Goal: Information Seeking & Learning: Find specific fact

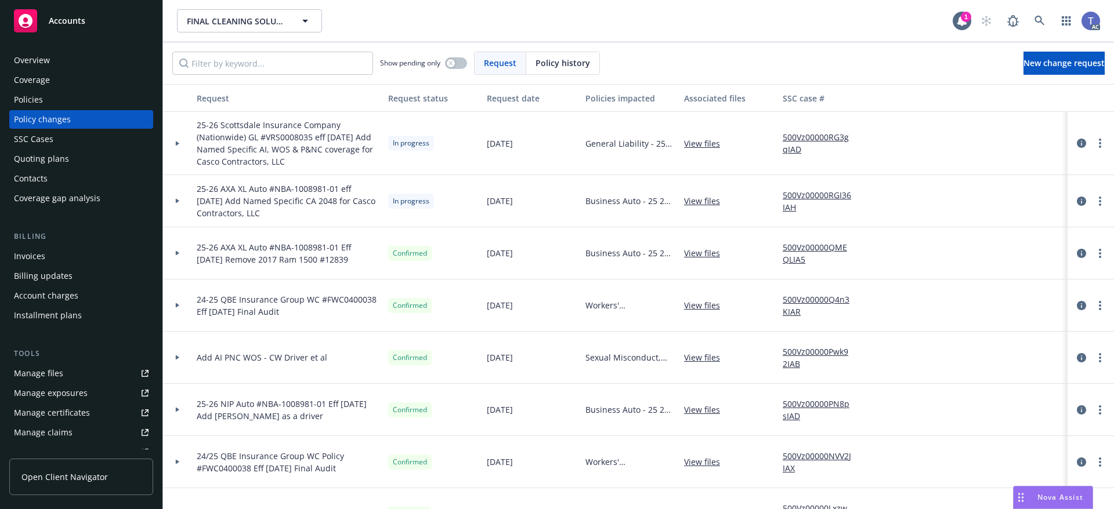
click at [756, 41] on div "FINAL CLEANING SOLUTIONS INC FINAL CLEANING SOLUTIONS INC 1 AC" at bounding box center [638, 21] width 951 height 42
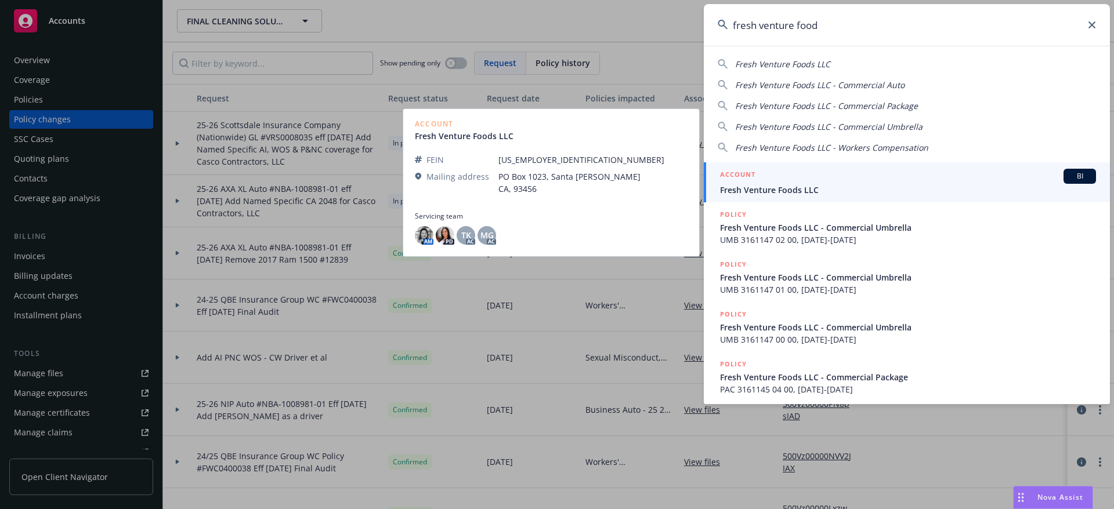
type input "fresh venture food"
click at [820, 181] on div "ACCOUNT BI" at bounding box center [908, 176] width 376 height 15
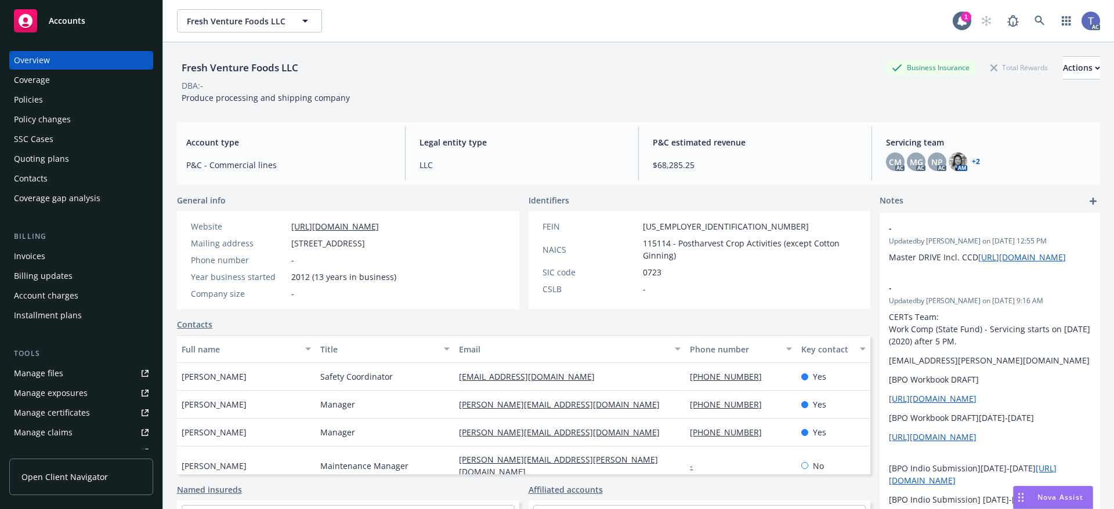
click at [37, 95] on div "Policies" at bounding box center [28, 100] width 29 height 19
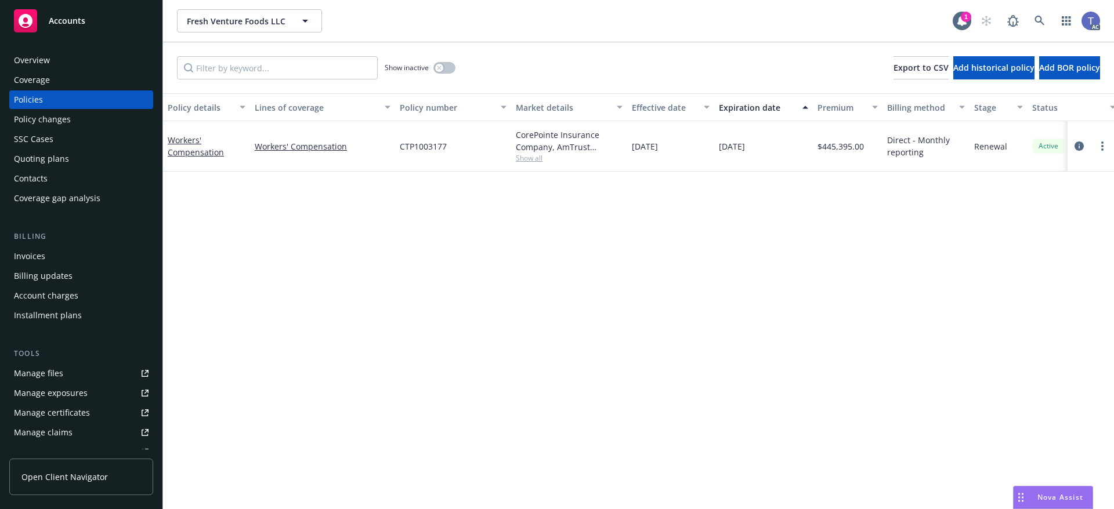
click at [89, 260] on div "Invoices" at bounding box center [81, 256] width 135 height 19
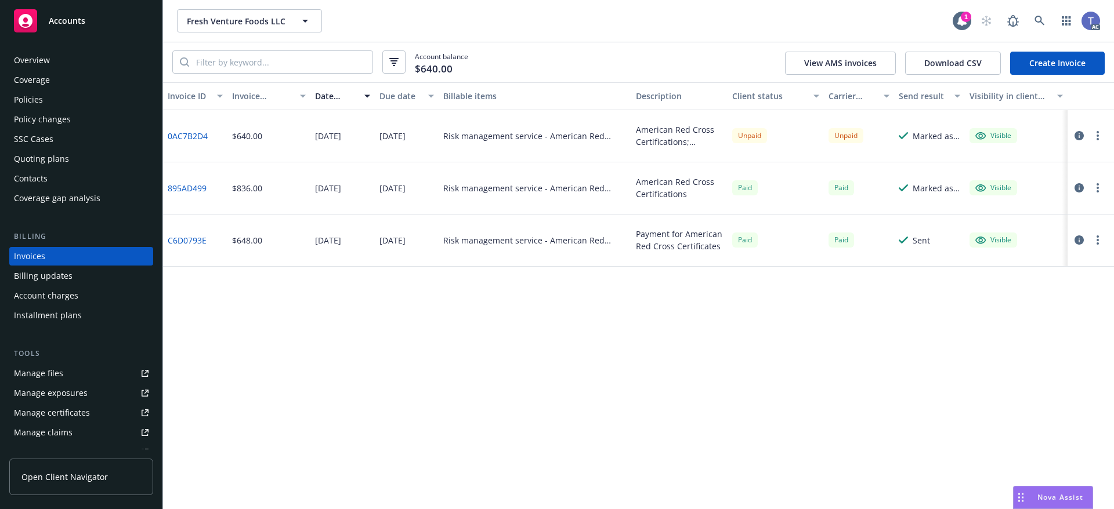
click at [657, 52] on div "Account balance $640.00 View AMS invoices Download CSV Create Invoice" at bounding box center [638, 62] width 951 height 40
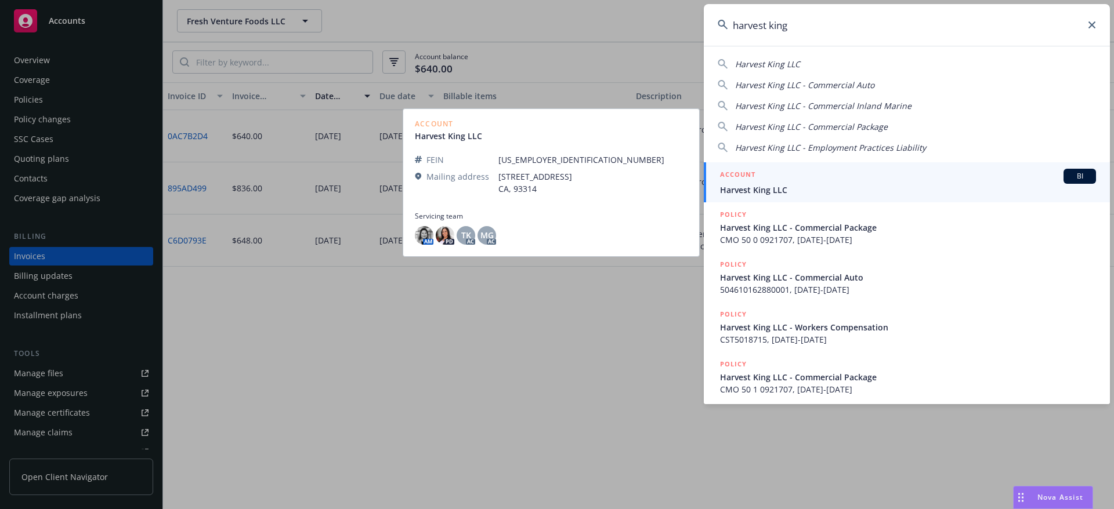
type input "harvest king"
click at [782, 190] on span "Harvest King LLC" at bounding box center [908, 190] width 376 height 12
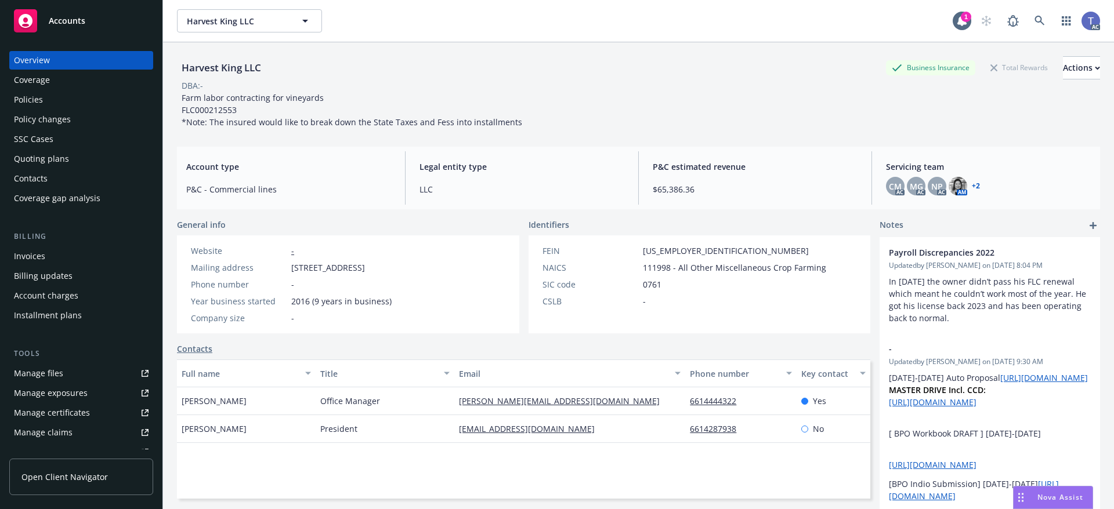
click at [57, 93] on div "Policies" at bounding box center [81, 100] width 135 height 19
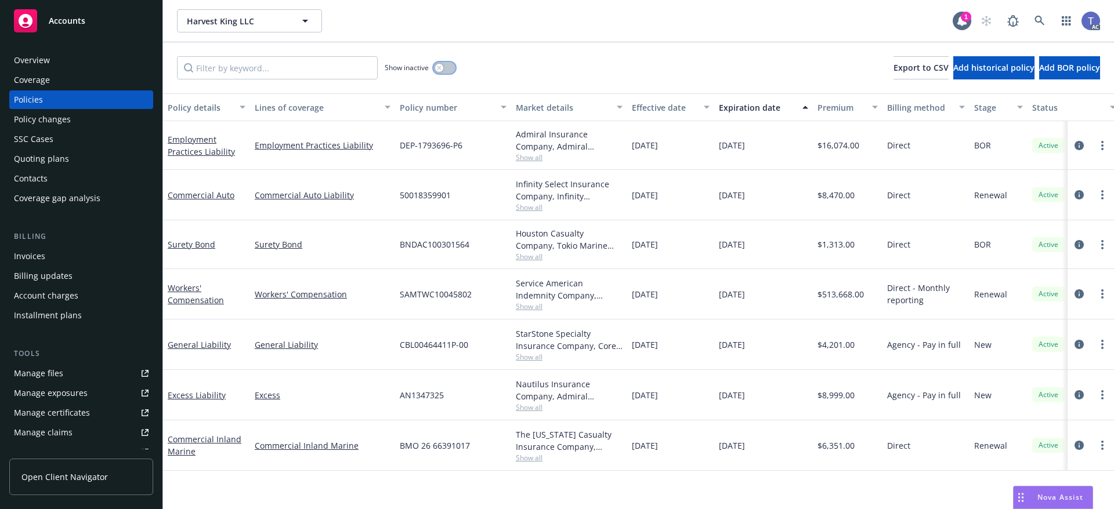
drag, startPoint x: 446, startPoint y: 63, endPoint x: 321, endPoint y: 79, distance: 125.3
click at [444, 63] on button "button" at bounding box center [444, 68] width 22 height 12
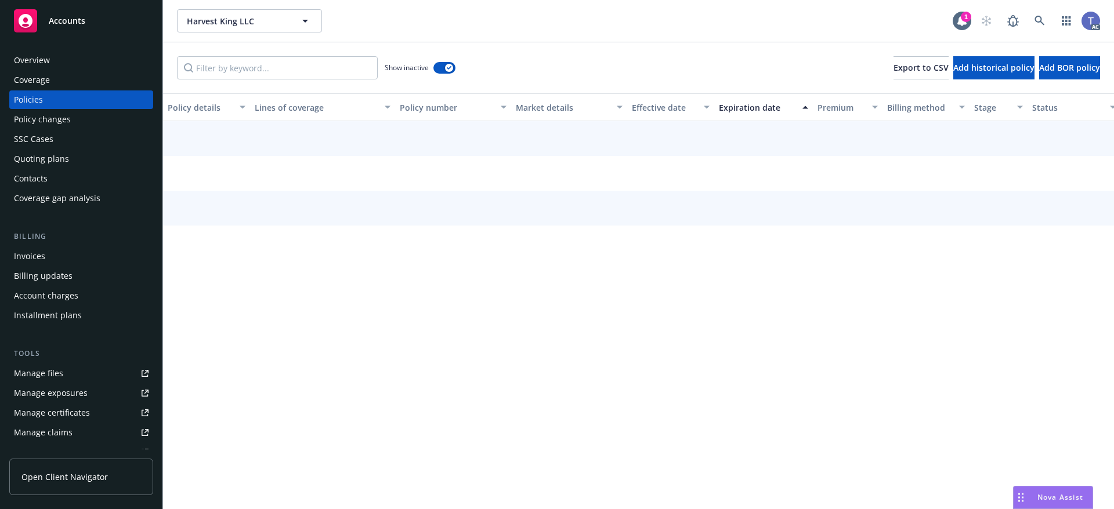
click at [287, 79] on div "Show inactive Export to CSV Add historical policy Add BOR policy" at bounding box center [638, 67] width 951 height 51
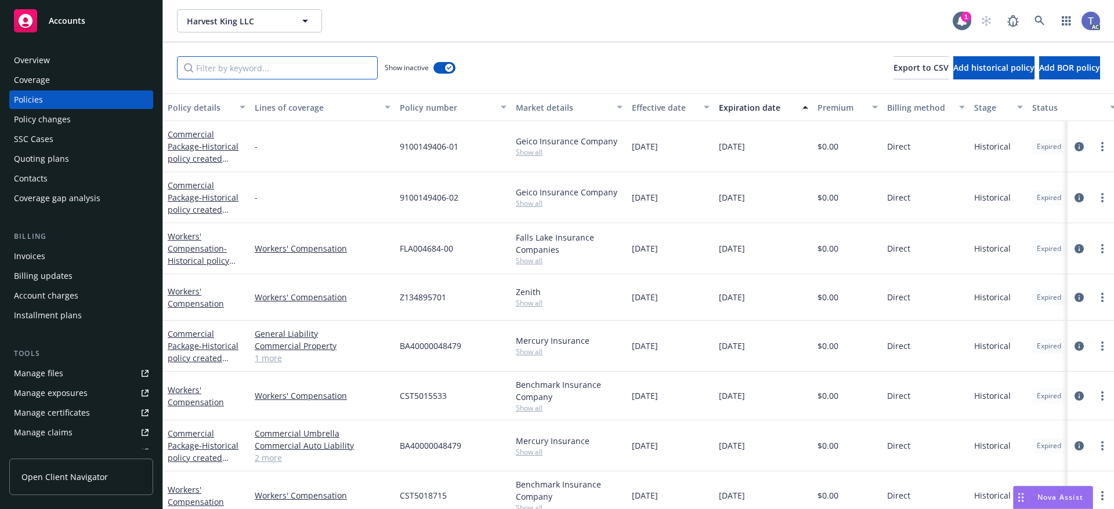
click at [285, 75] on input "Filter by keyword..." at bounding box center [277, 67] width 201 height 23
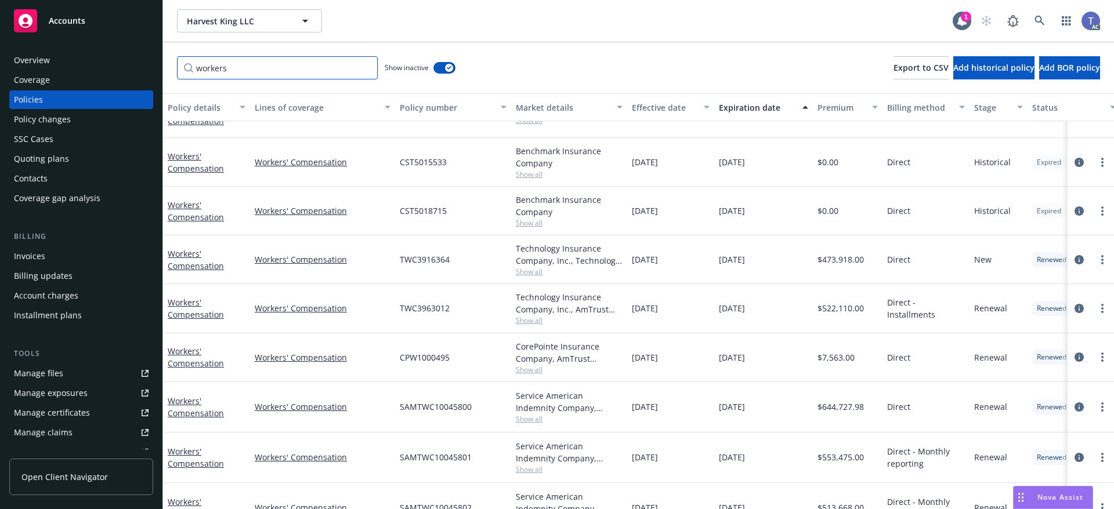
scroll to position [109, 0]
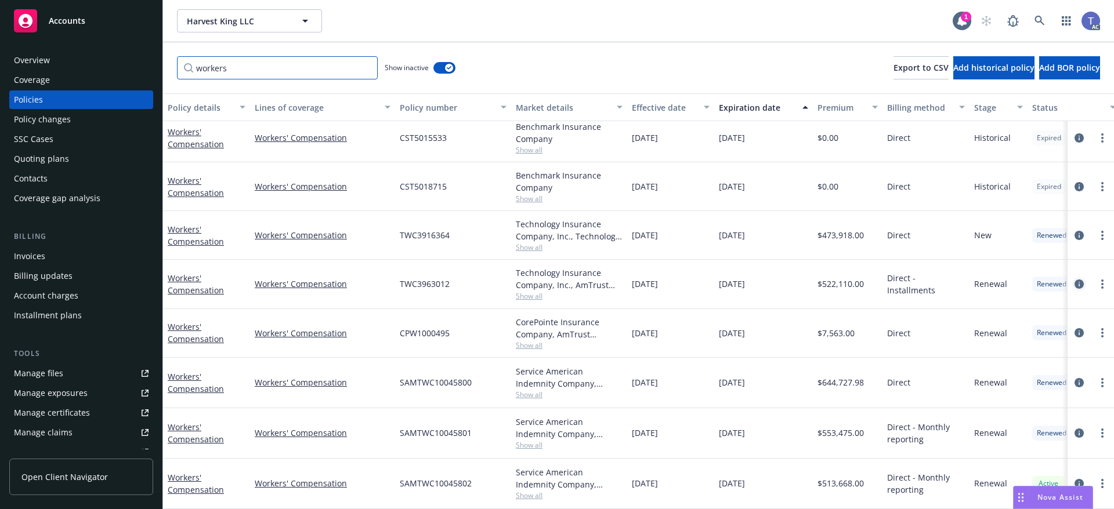
type input "workers"
click at [1075, 280] on icon "circleInformation" at bounding box center [1079, 284] width 9 height 9
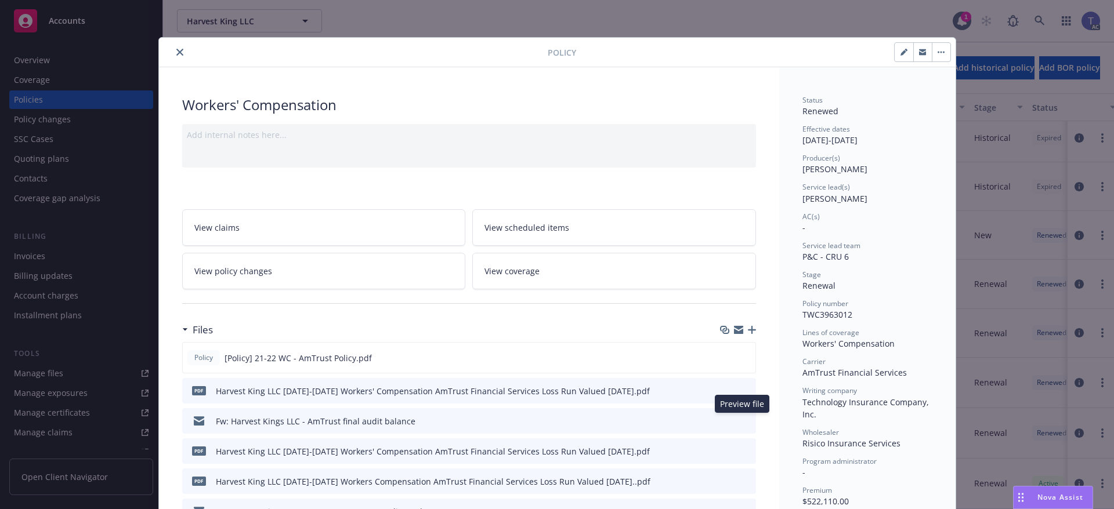
click at [740, 420] on icon "preview file" at bounding box center [745, 421] width 10 height 8
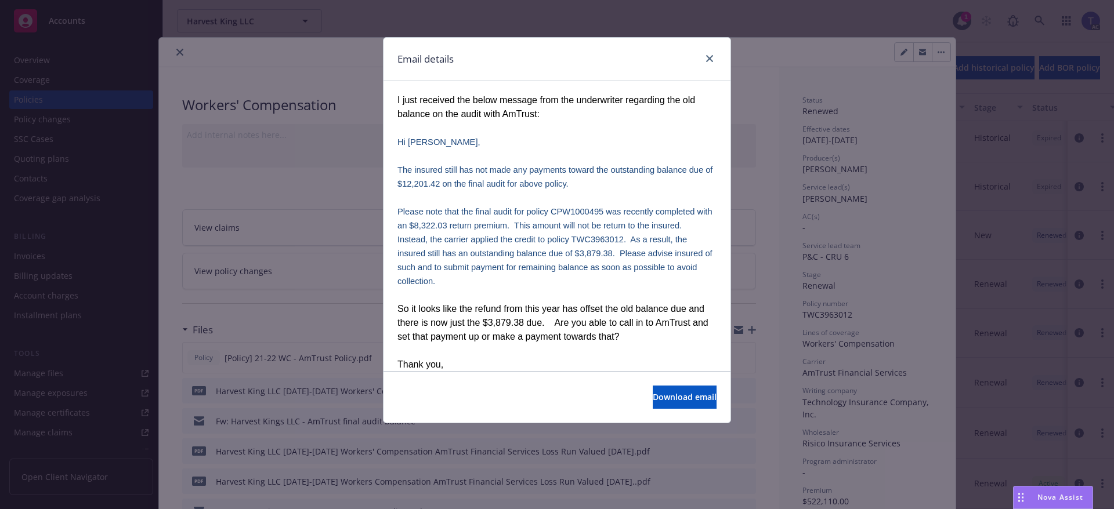
scroll to position [298, 0]
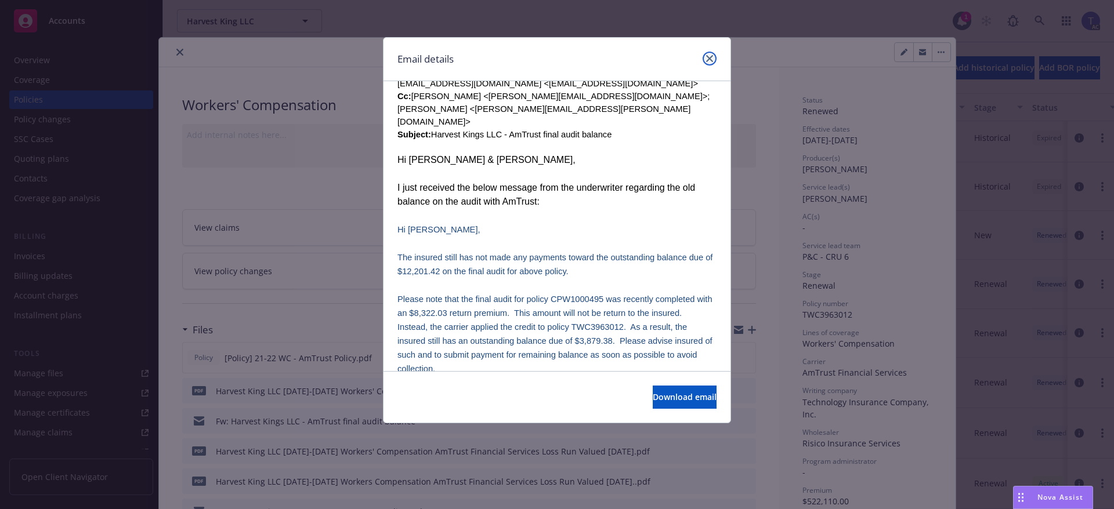
click at [707, 59] on icon "close" at bounding box center [709, 58] width 7 height 7
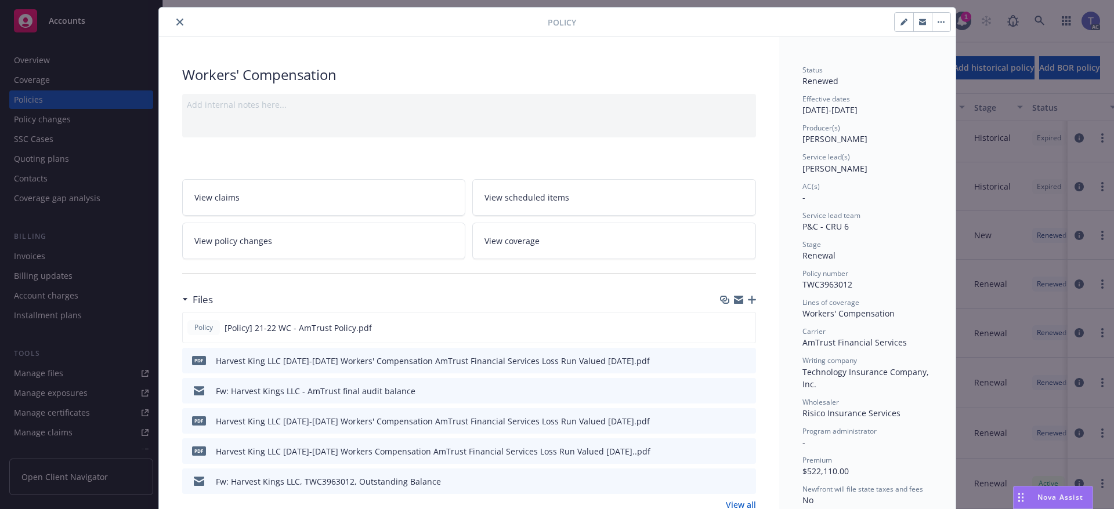
scroll to position [0, 0]
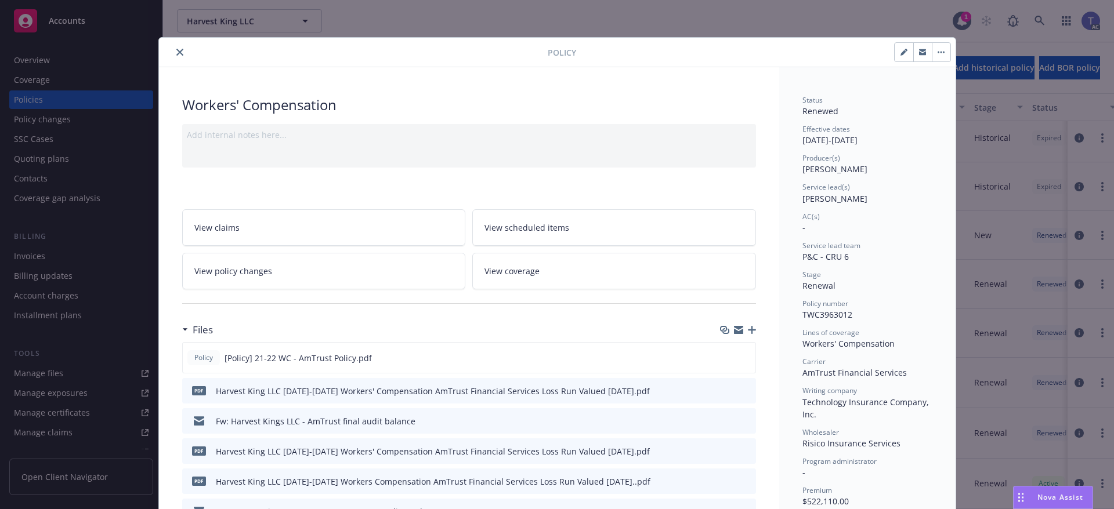
click at [176, 51] on icon "close" at bounding box center [179, 52] width 7 height 7
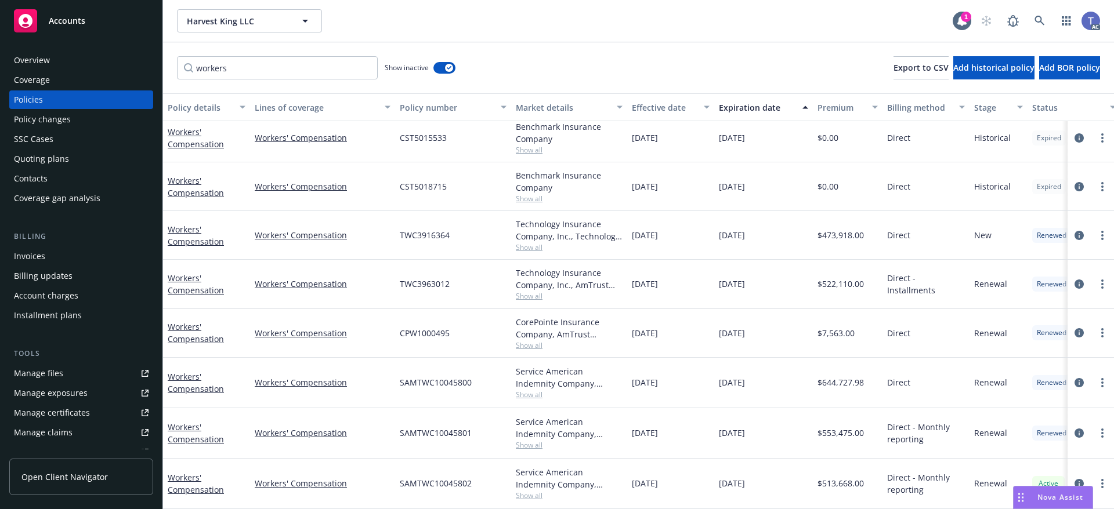
click at [521, 341] on span "Show all" at bounding box center [569, 346] width 107 height 10
click at [526, 243] on span "Show all" at bounding box center [569, 248] width 107 height 10
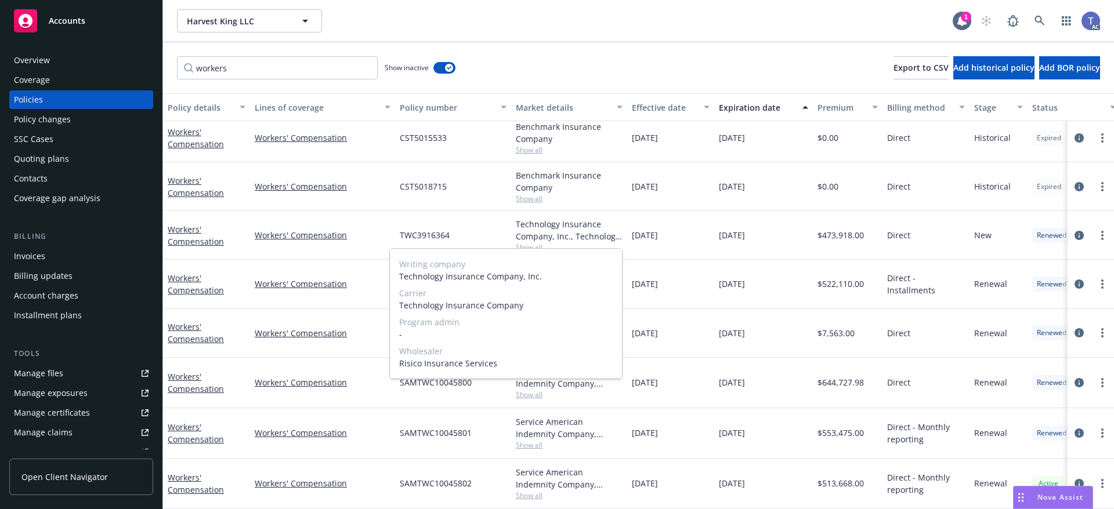
click at [526, 243] on span "Show all" at bounding box center [569, 248] width 107 height 10
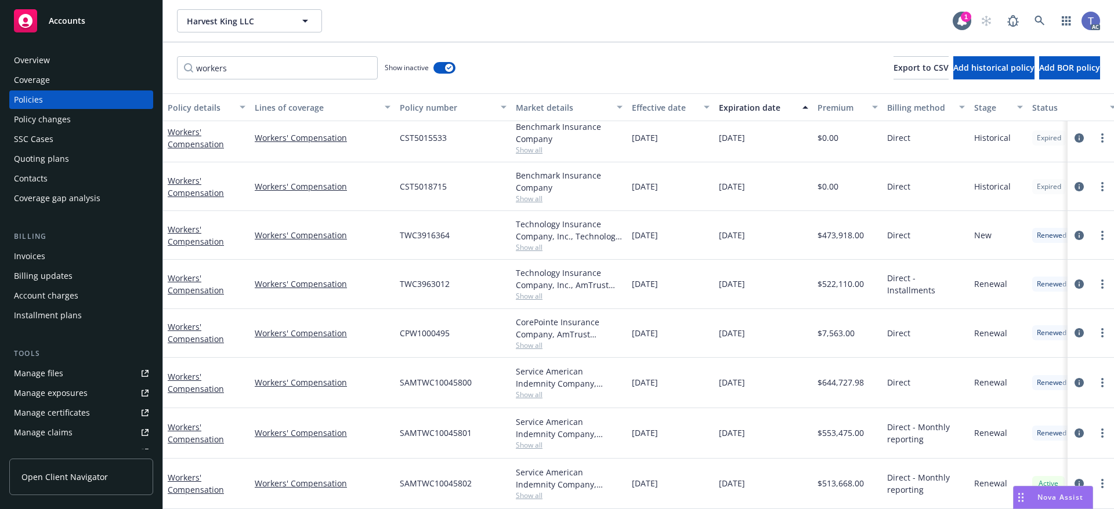
click at [533, 291] on span "Show all" at bounding box center [569, 296] width 107 height 10
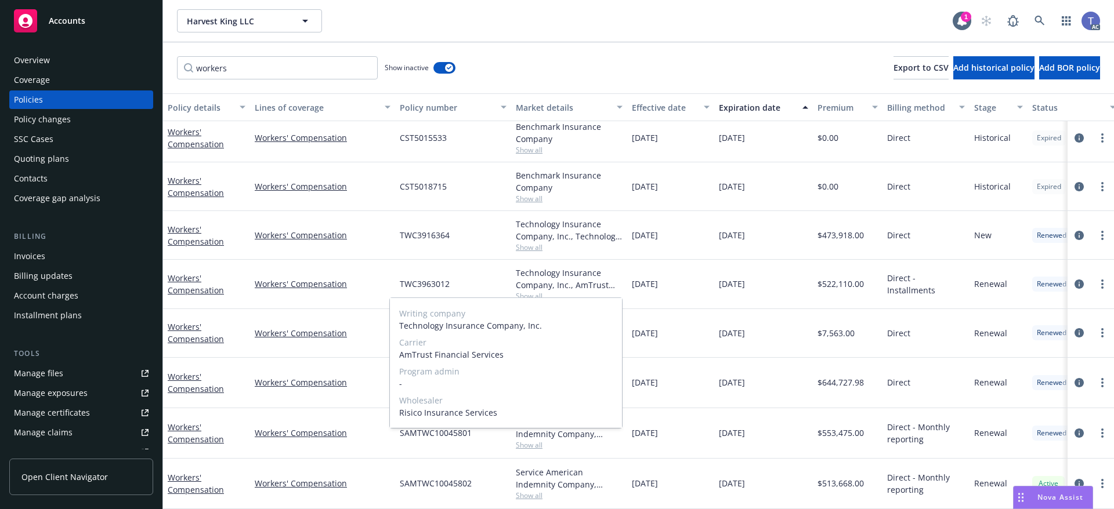
click at [533, 291] on span "Show all" at bounding box center [569, 296] width 107 height 10
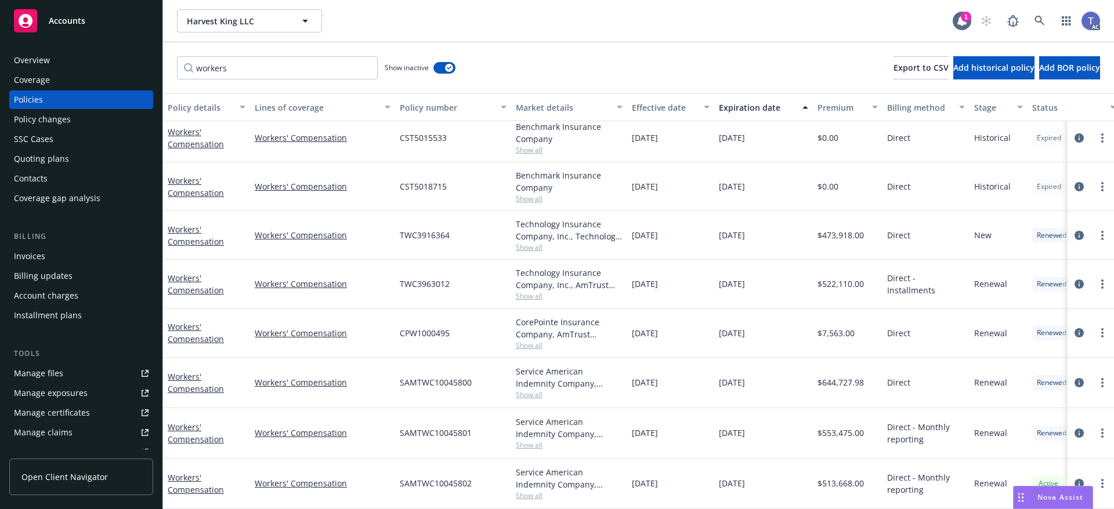
click at [536, 341] on span "Show all" at bounding box center [569, 346] width 107 height 10
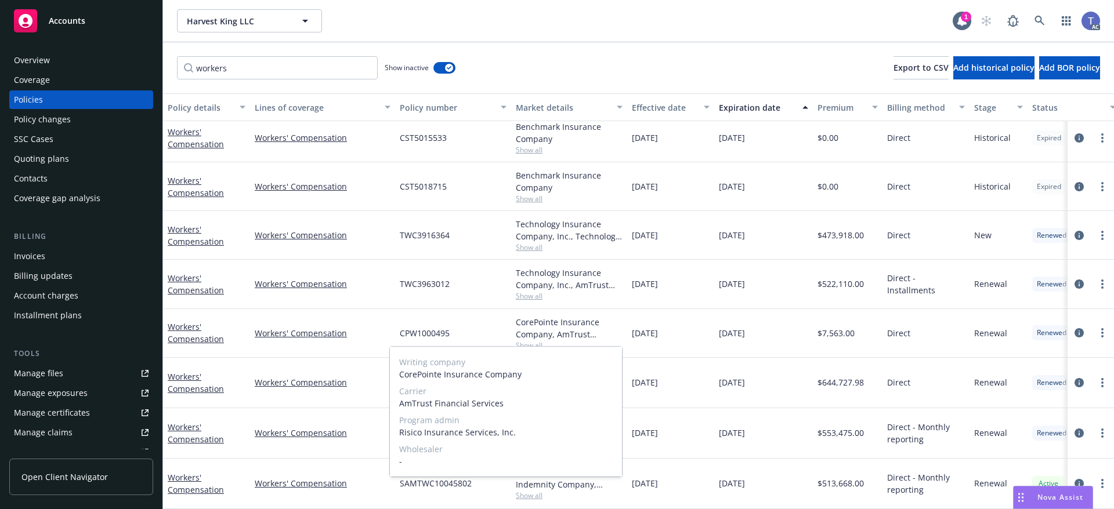
click at [536, 341] on span "Show all" at bounding box center [569, 346] width 107 height 10
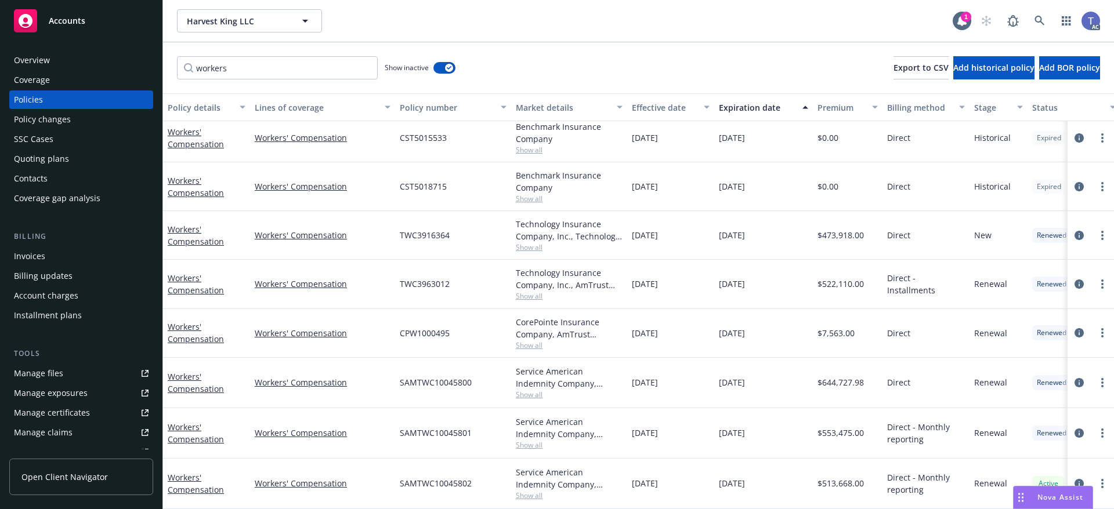
click at [539, 390] on span "Show all" at bounding box center [569, 395] width 107 height 10
drag, startPoint x: 714, startPoint y: 324, endPoint x: 713, endPoint y: 312, distance: 12.2
click at [714, 324] on div "Workers' Compensation Workers' Compensation CPW1000495 CorePointe Insurance Com…" at bounding box center [723, 333] width 1120 height 49
click at [455, 378] on span "SAMTWC10045800" at bounding box center [436, 383] width 72 height 12
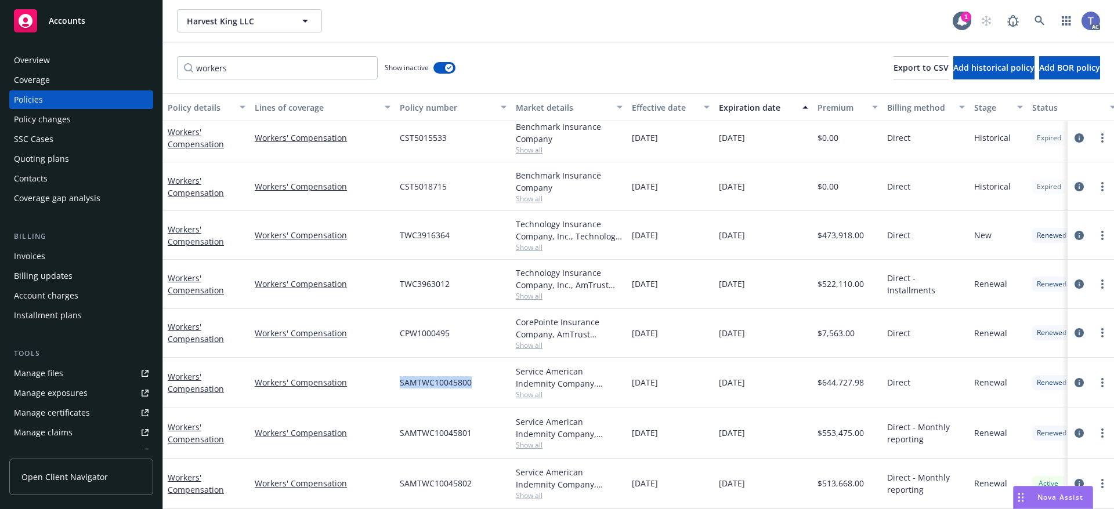
copy span "SAMTWC10045800"
click at [718, 36] on div "Harvest King LLC Harvest King LLC 1 AC" at bounding box center [638, 21] width 951 height 42
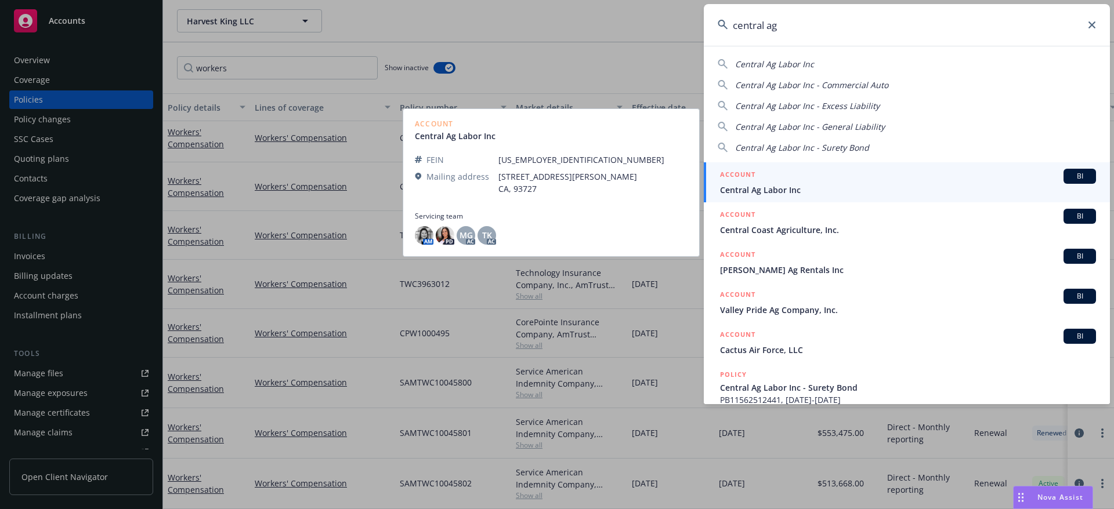
type input "central ag"
click at [750, 188] on span "Central Ag Labor Inc" at bounding box center [908, 190] width 376 height 12
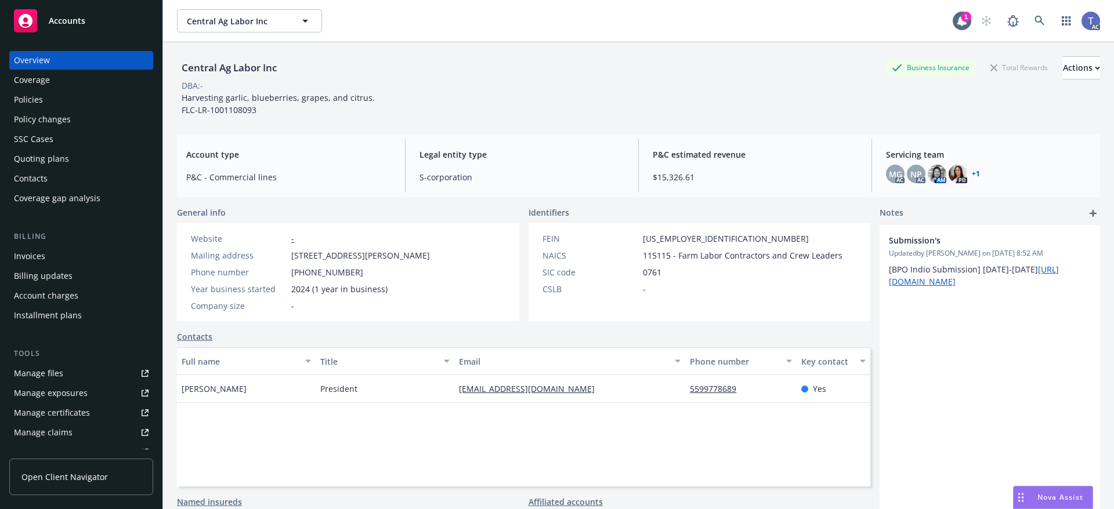
click at [24, 103] on div "Policies" at bounding box center [28, 100] width 29 height 19
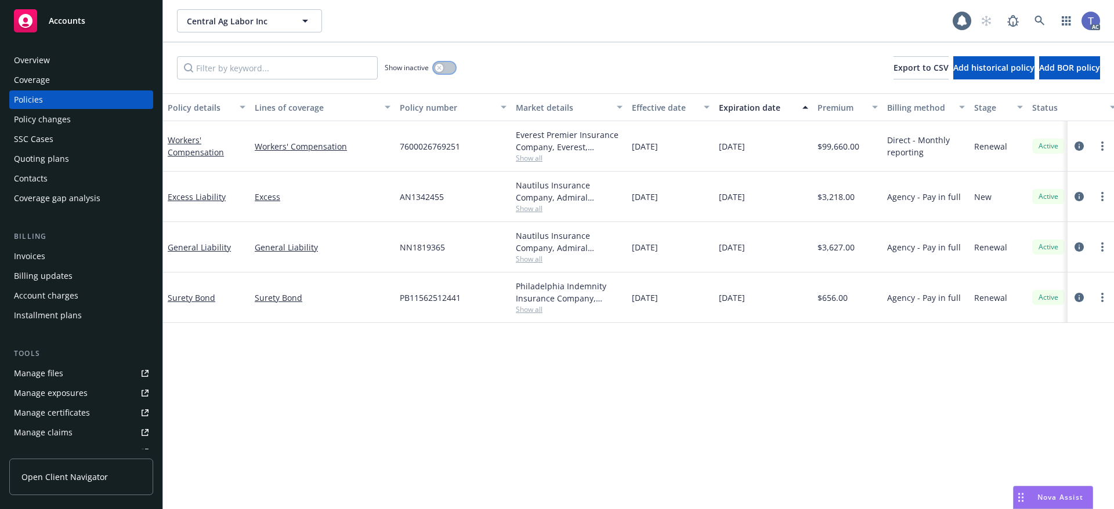
drag, startPoint x: 447, startPoint y: 70, endPoint x: 419, endPoint y: 74, distance: 28.7
click at [447, 70] on button "button" at bounding box center [444, 68] width 22 height 12
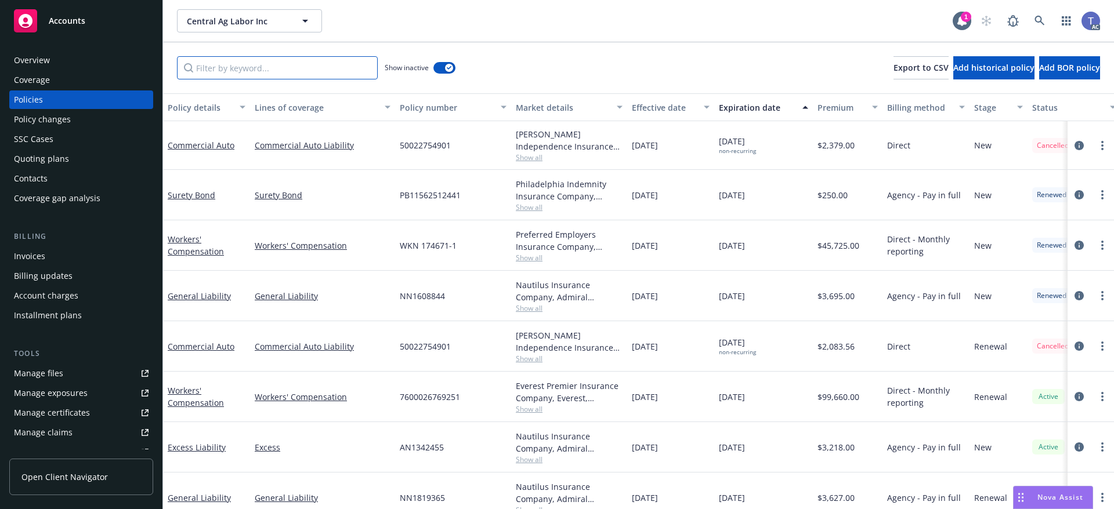
click at [311, 74] on input "Filter by keyword..." at bounding box center [277, 67] width 201 height 23
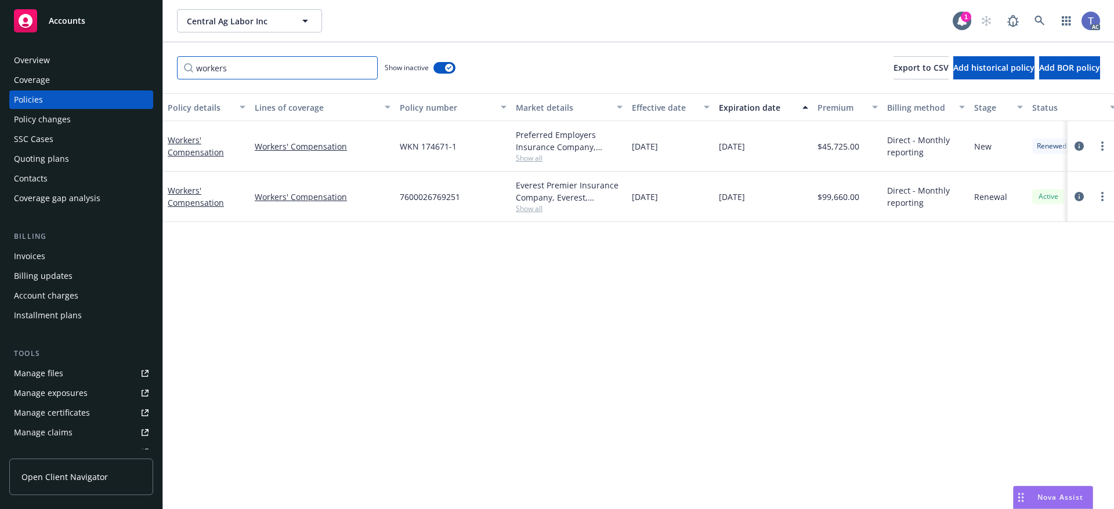
type input "workers"
click at [541, 158] on span "Show all" at bounding box center [569, 158] width 107 height 10
click at [741, 340] on div "Policy details Lines of coverage Policy number Market details Effective date Ex…" at bounding box center [638, 301] width 951 height 416
drag, startPoint x: 1108, startPoint y: 201, endPoint x: 533, endPoint y: 211, distance: 575.1
click at [533, 211] on span "Show all" at bounding box center [569, 209] width 107 height 10
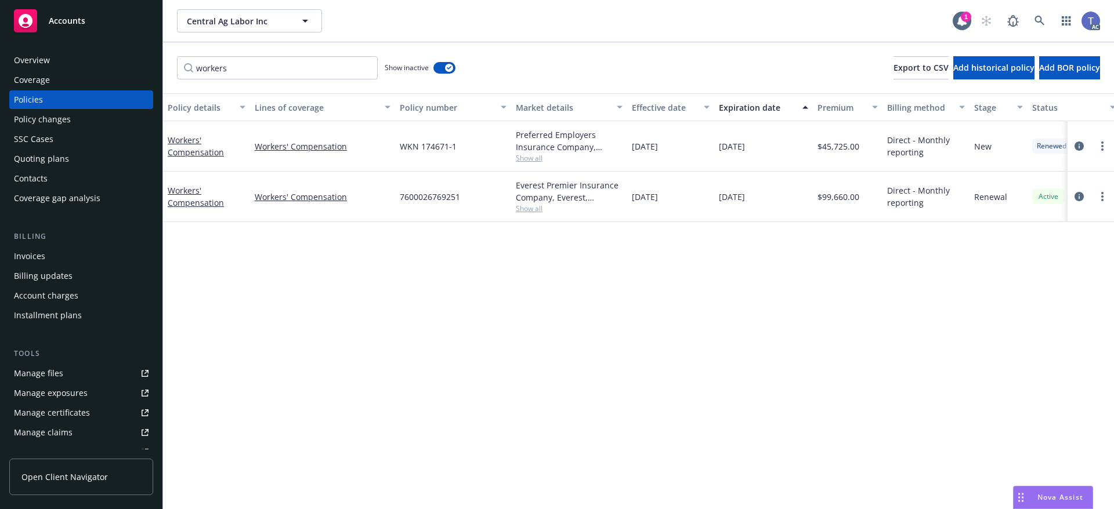
click at [433, 191] on span "7600026769251" at bounding box center [430, 197] width 60 height 12
copy span "7600026769251"
click at [52, 161] on div "Quoting plans" at bounding box center [41, 159] width 55 height 19
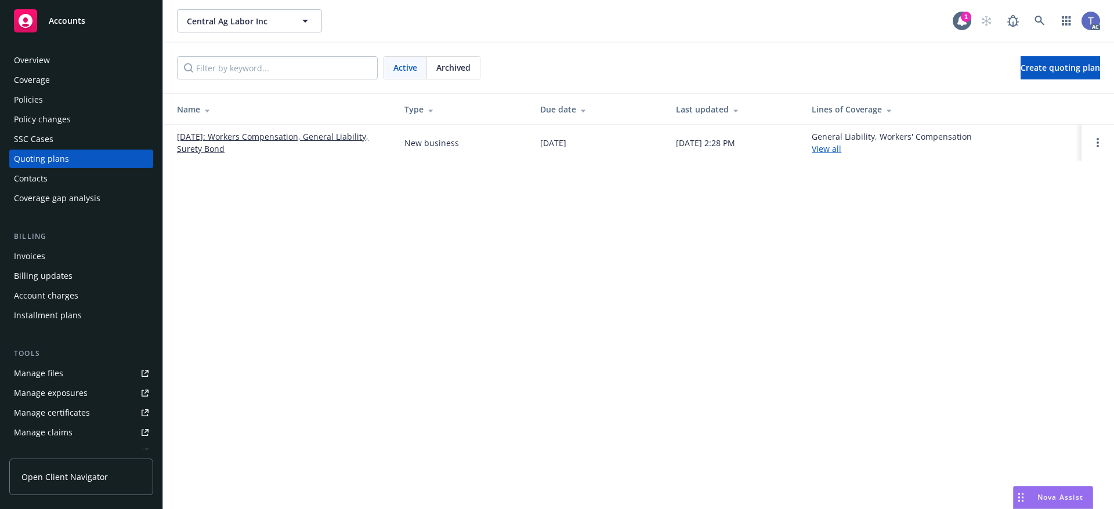
click at [455, 74] on div "Archived" at bounding box center [453, 68] width 53 height 22
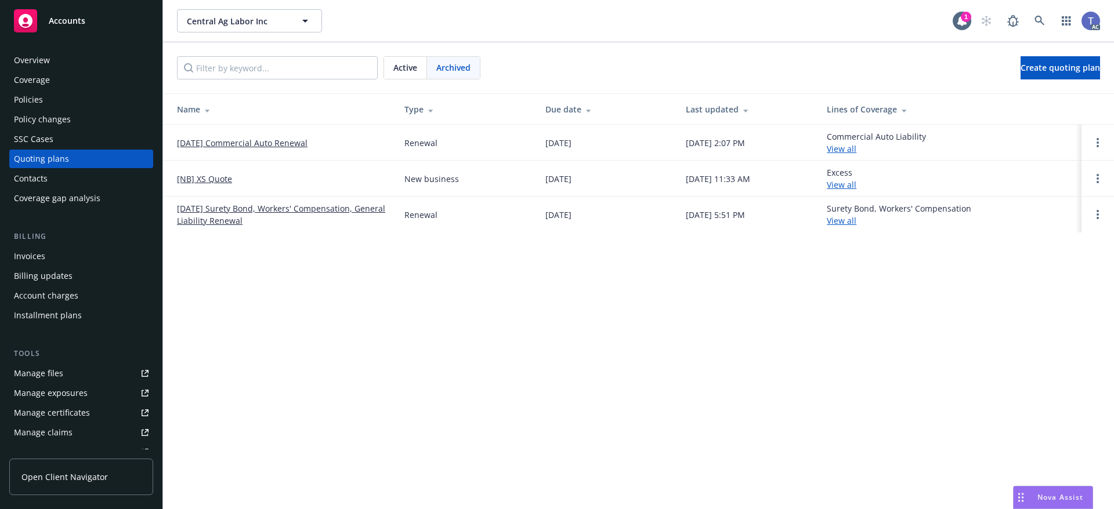
click at [277, 211] on link "03/22/25 Surety Bond, Workers' Compensation, General Liability Renewal" at bounding box center [281, 214] width 209 height 24
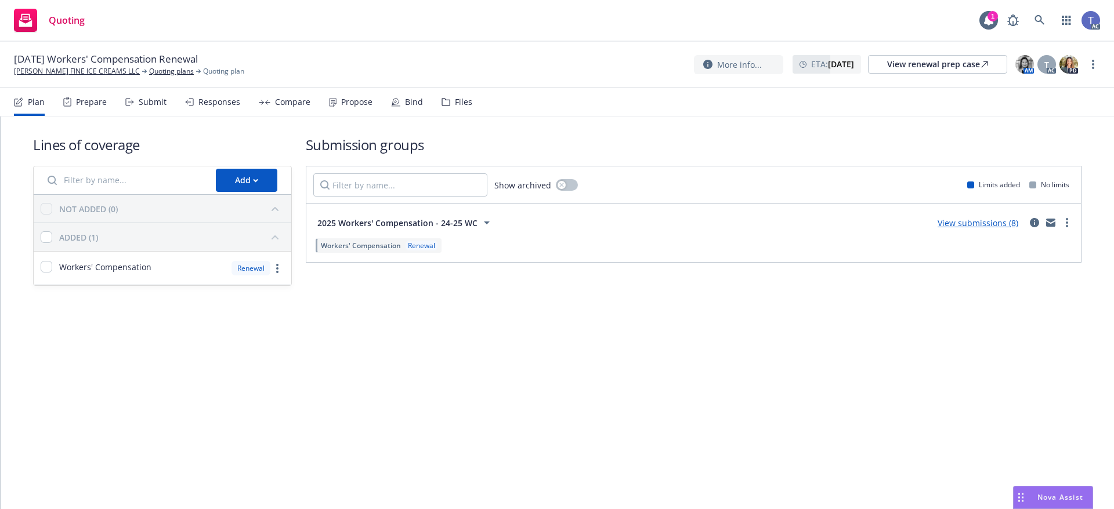
click at [193, 100] on div "Responses" at bounding box center [212, 102] width 55 height 28
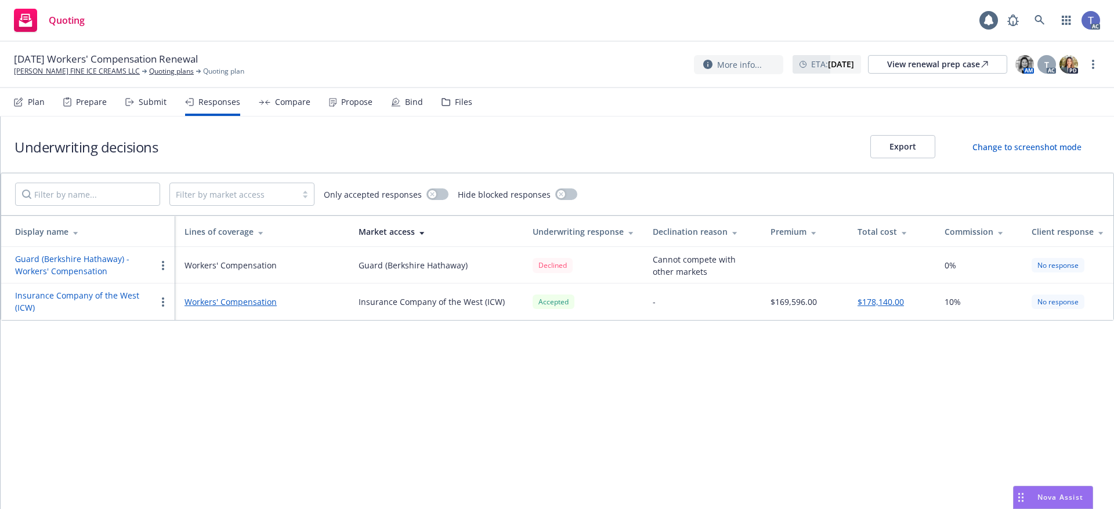
click at [167, 100] on div "Plan Prepare Submit Responses Compare Propose Bind Files" at bounding box center [243, 102] width 458 height 28
click at [156, 102] on div "Submit" at bounding box center [153, 101] width 28 height 9
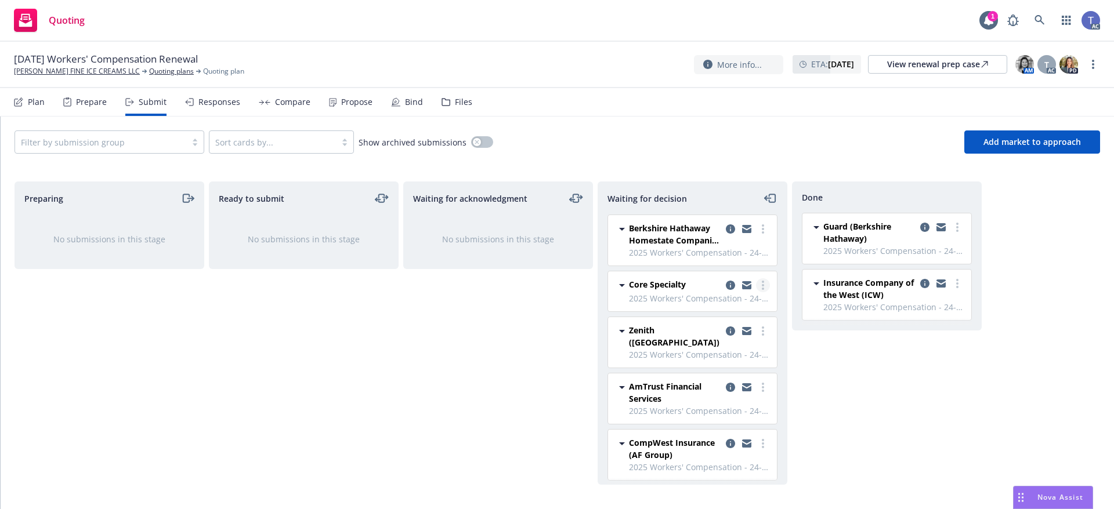
click at [762, 284] on icon "more" at bounding box center [763, 285] width 2 height 9
click at [695, 356] on span "Add accepted decision" at bounding box center [703, 355] width 116 height 11
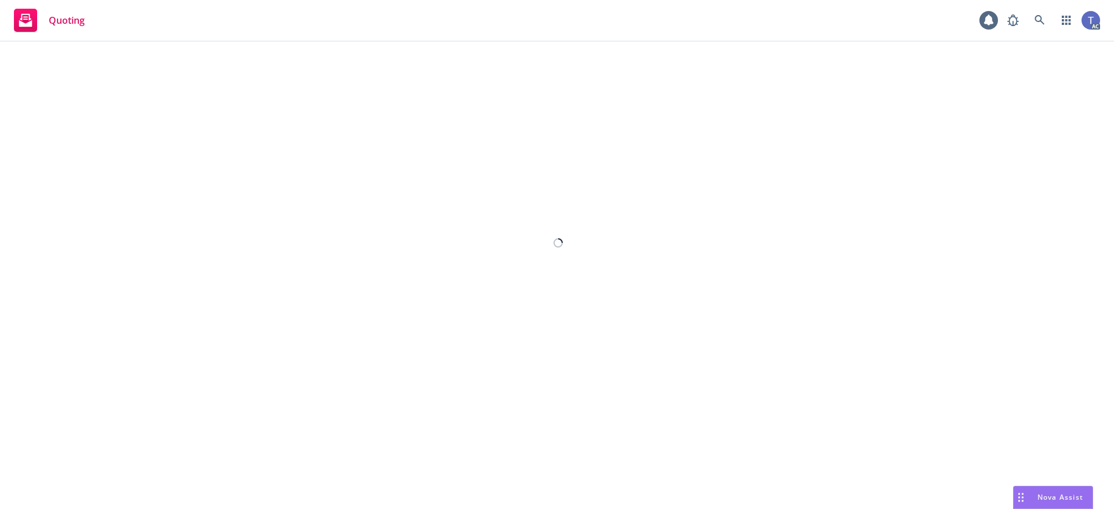
select select "12"
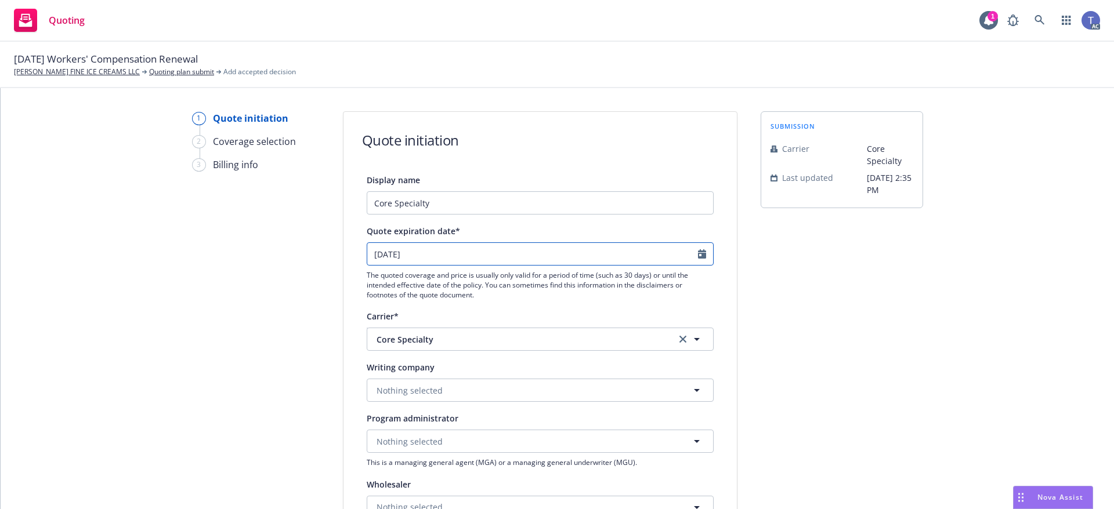
click at [533, 254] on input "09/25/2025" at bounding box center [532, 254] width 331 height 22
select select "9"
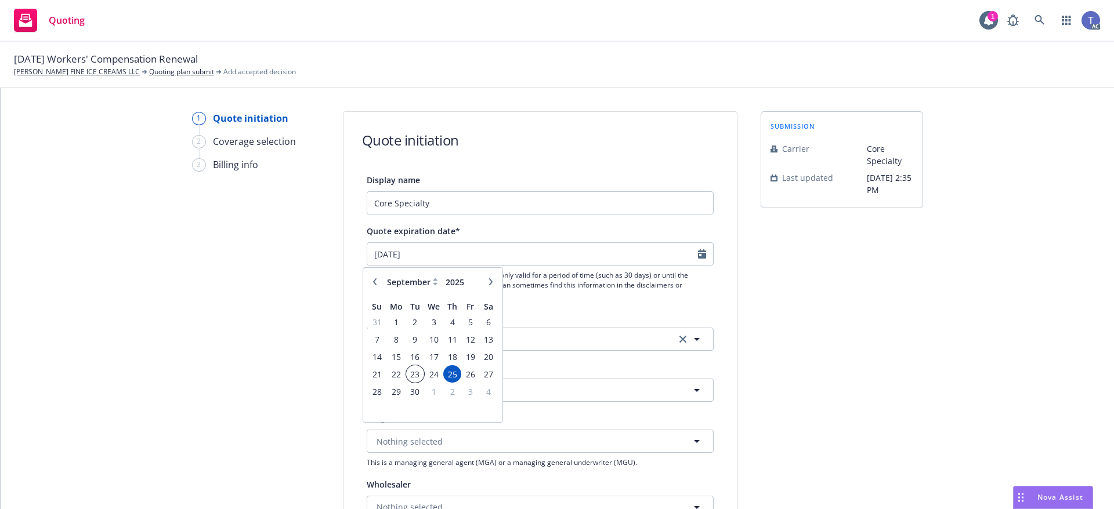
click at [418, 373] on span "23" at bounding box center [415, 374] width 16 height 15
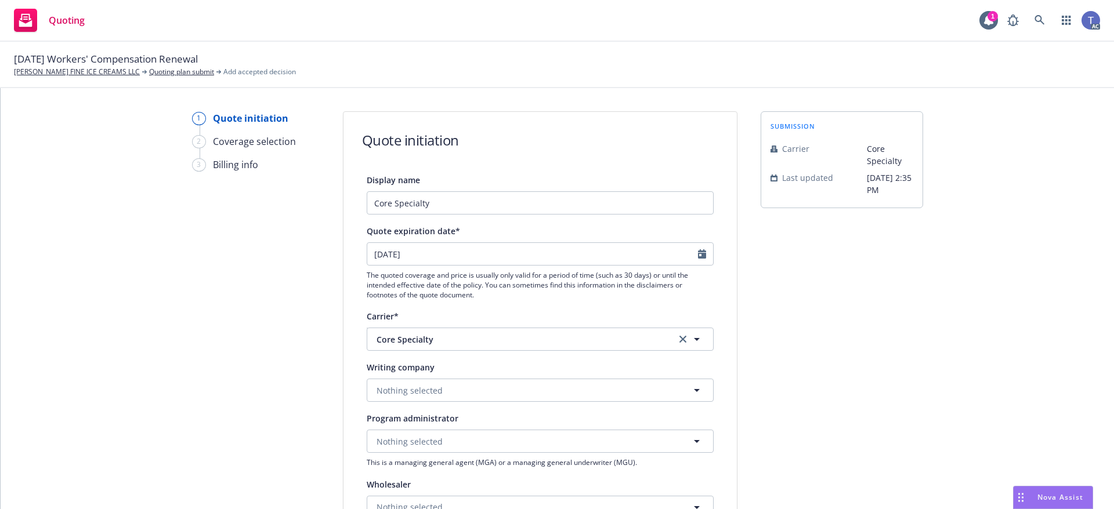
type input "09/23/2025"
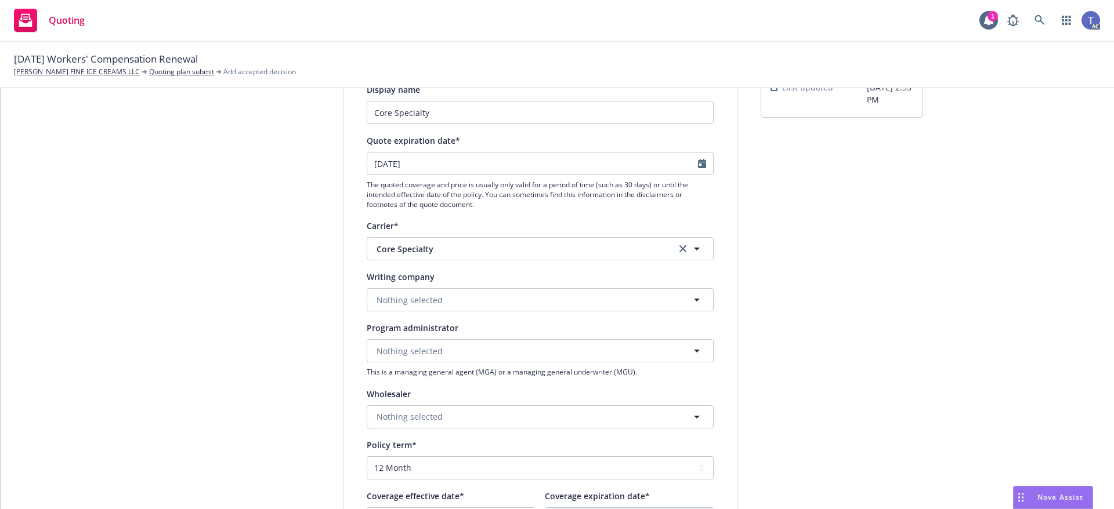
scroll to position [116, 0]
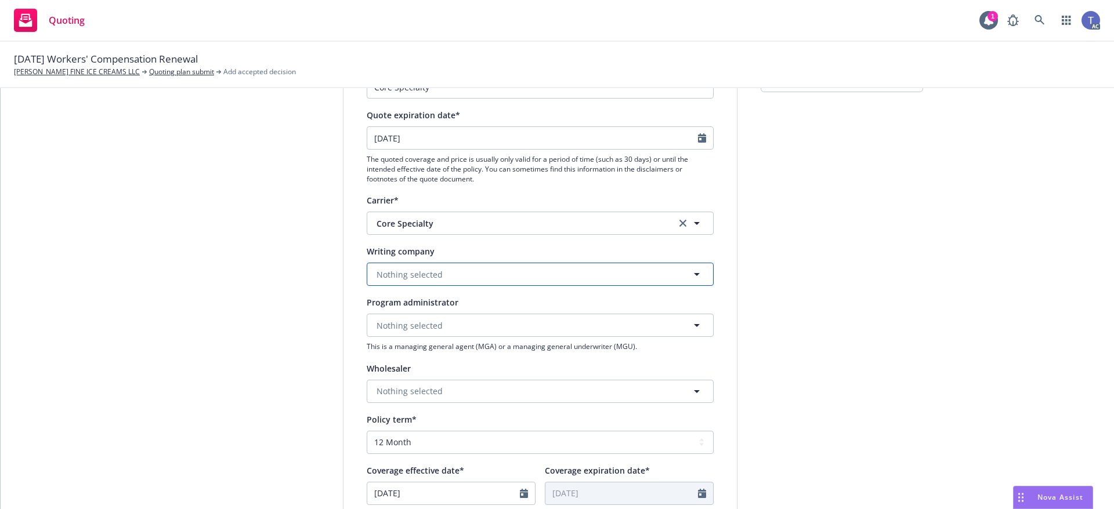
click at [467, 276] on button "Nothing selected" at bounding box center [540, 274] width 347 height 23
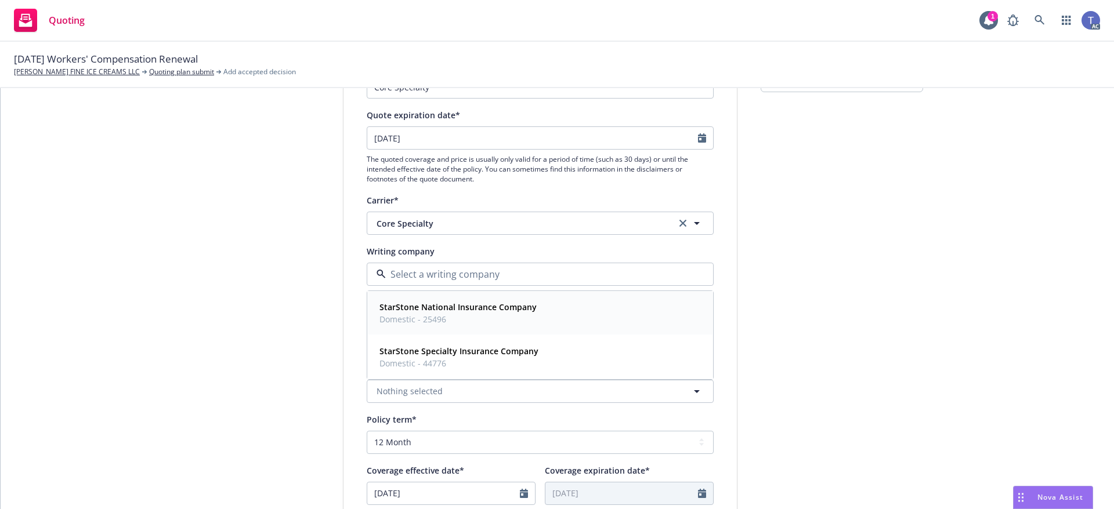
click at [416, 315] on span "Domestic - 25496" at bounding box center [457, 319] width 157 height 12
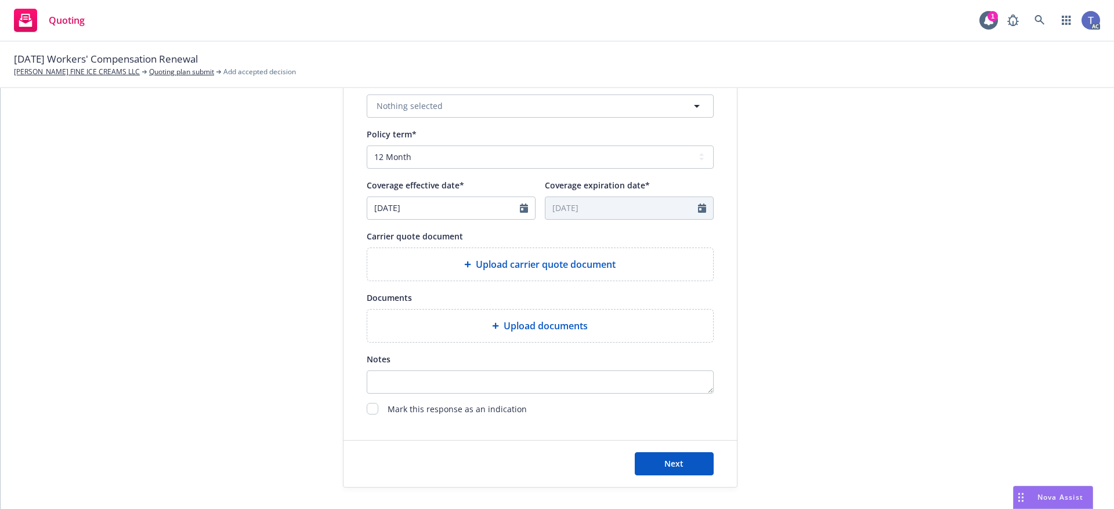
scroll to position [403, 0]
click at [512, 271] on div "Upload carrier quote document" at bounding box center [540, 263] width 346 height 32
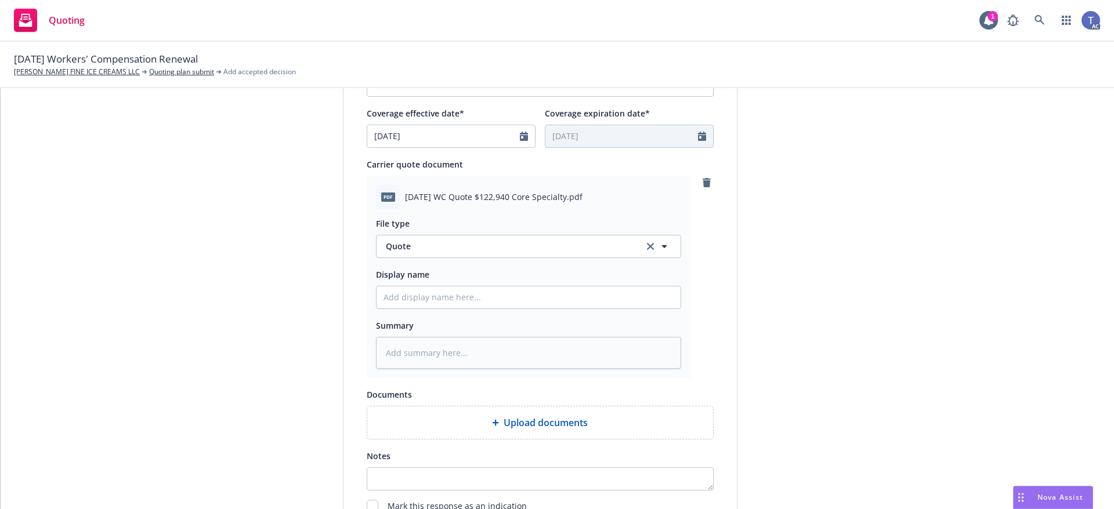
scroll to position [572, 0]
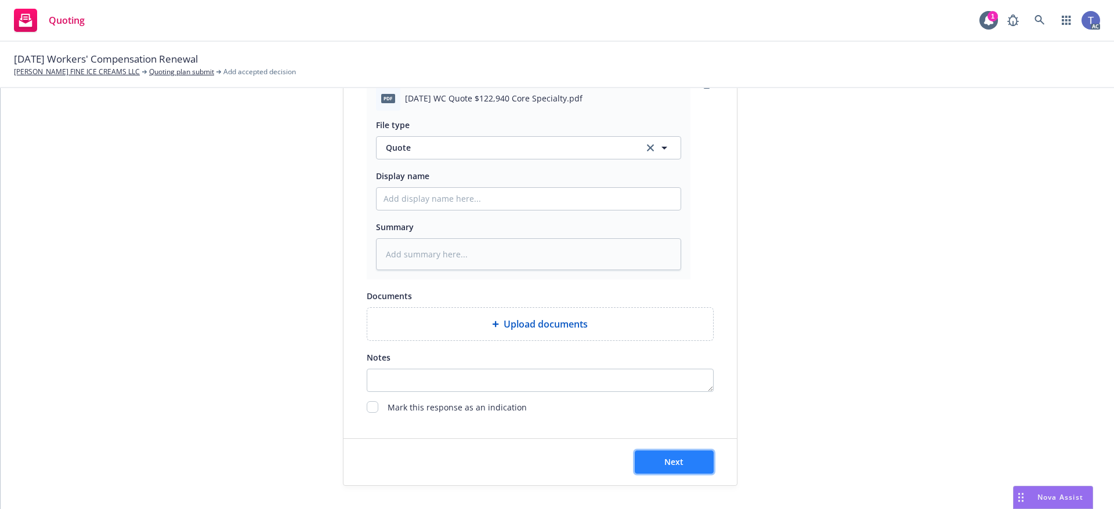
click at [659, 462] on button "Next" at bounding box center [674, 462] width 79 height 23
type textarea "x"
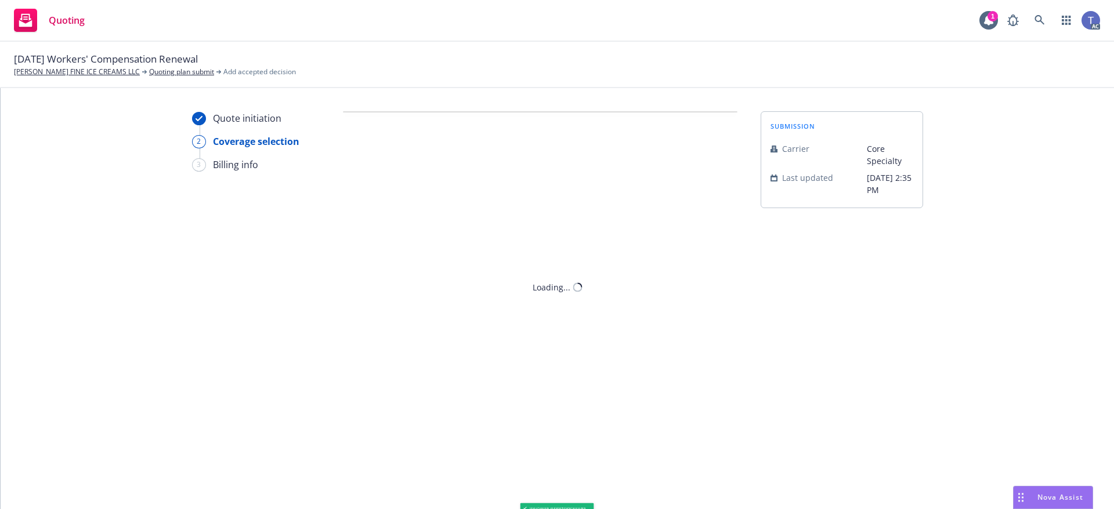
scroll to position [0, 0]
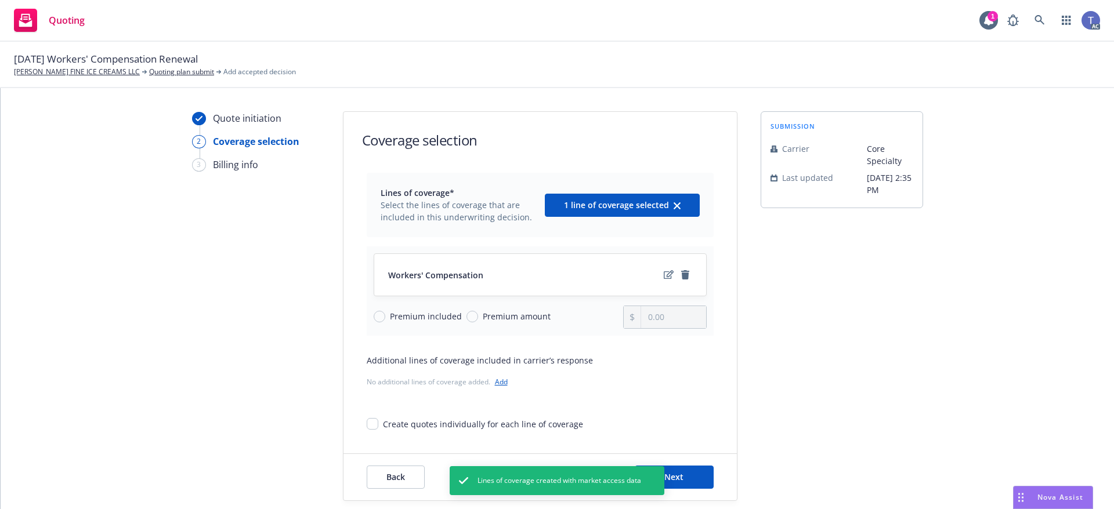
drag, startPoint x: 404, startPoint y: 318, endPoint x: 399, endPoint y: 312, distance: 7.8
click at [404, 317] on span "Premium included" at bounding box center [426, 316] width 72 height 12
click at [385, 317] on input "Premium included" at bounding box center [380, 317] width 12 height 12
radio input "true"
click at [516, 315] on span "Premium amount" at bounding box center [517, 316] width 68 height 12
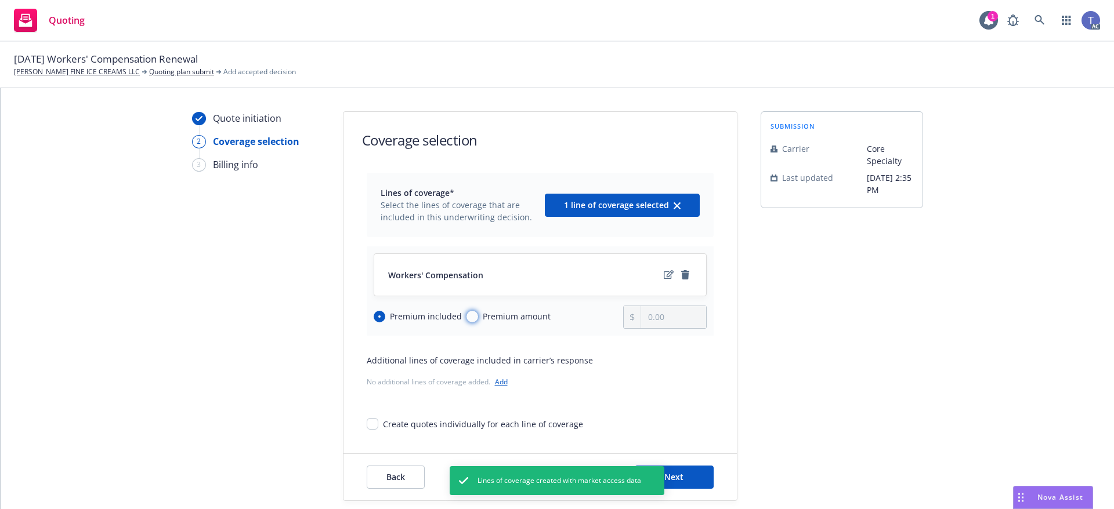
click at [478, 315] on input "Premium amount" at bounding box center [472, 317] width 12 height 12
radio input "true"
radio input "false"
click at [694, 309] on input "0.00" at bounding box center [673, 317] width 64 height 22
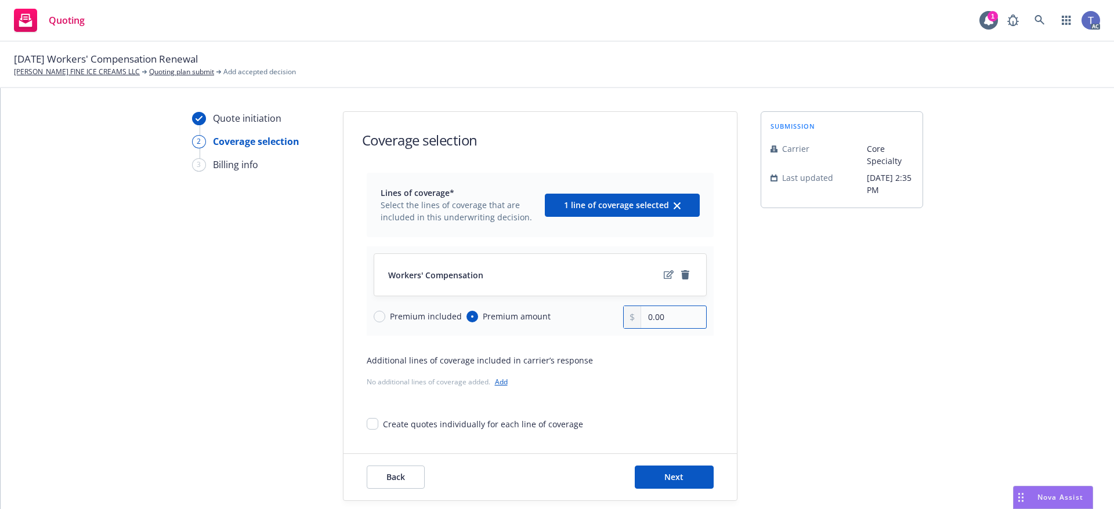
click at [674, 321] on input "0.00" at bounding box center [673, 317] width 64 height 22
type input "117,043.00"
click at [650, 477] on button "Next" at bounding box center [674, 477] width 79 height 23
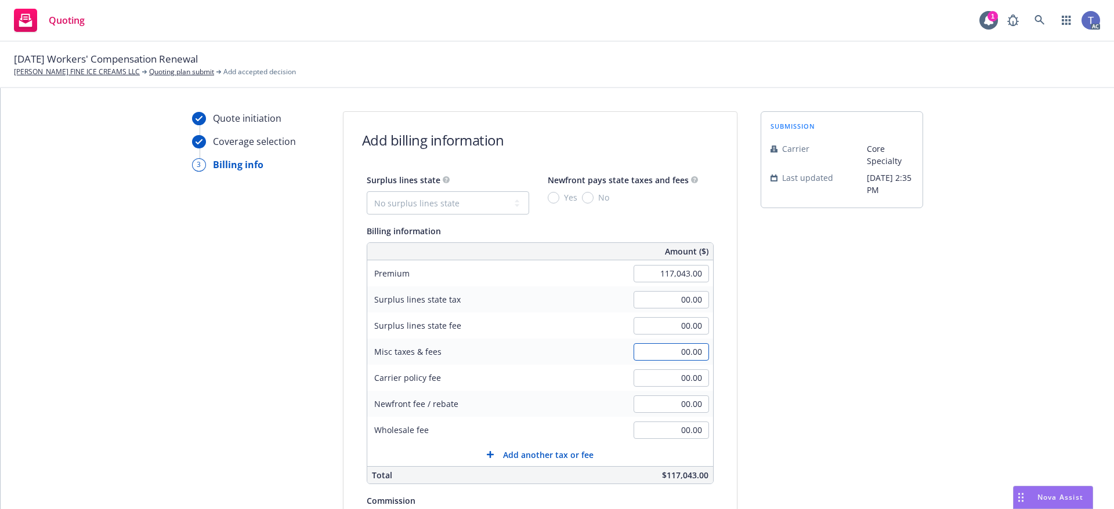
click at [658, 353] on input "00.00" at bounding box center [671, 351] width 75 height 17
type input "5,897.00"
click at [570, 363] on div "Misc taxes & fees 5,897.00" at bounding box center [540, 352] width 346 height 26
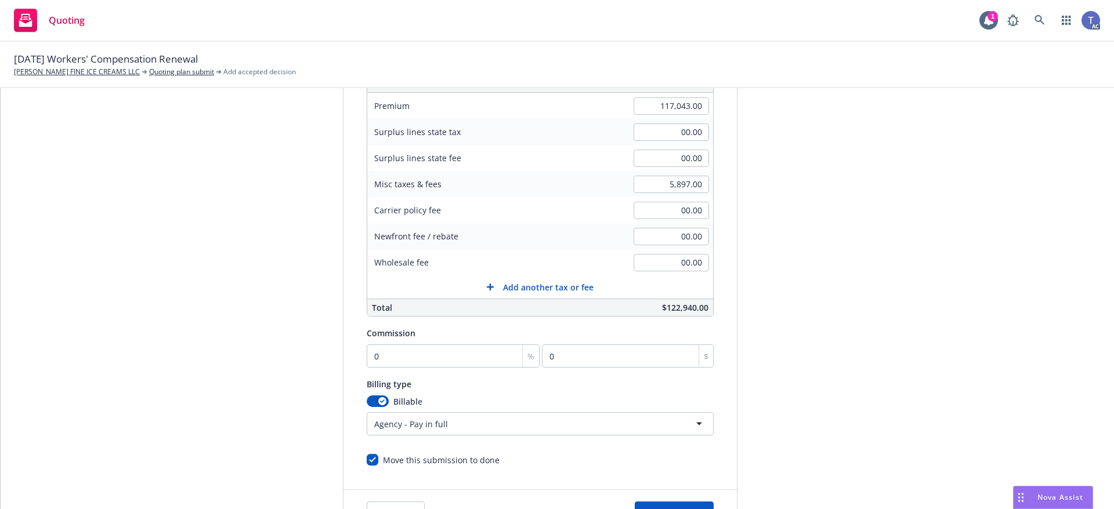
scroll to position [174, 0]
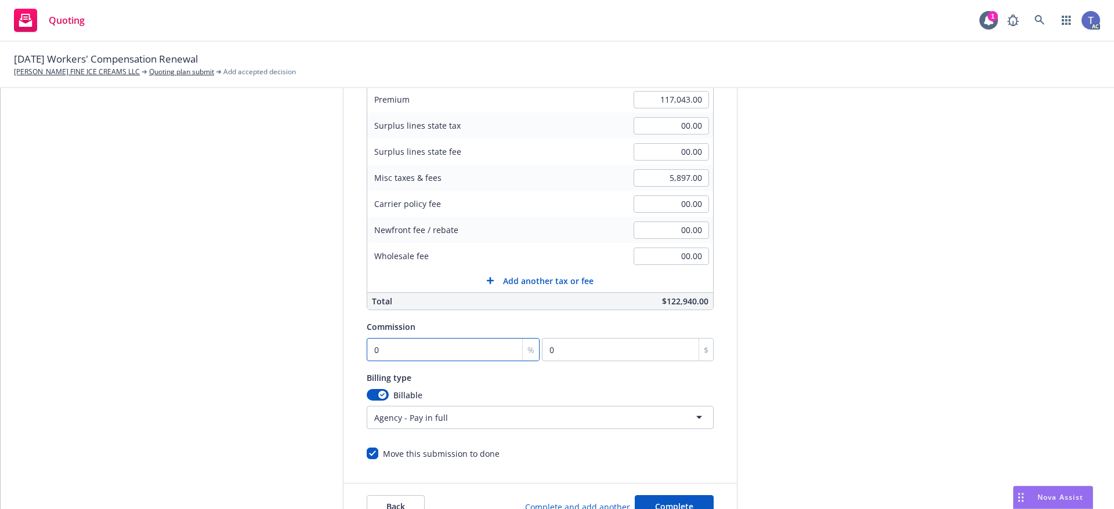
click at [465, 339] on input "0" at bounding box center [453, 349] width 173 height 23
type input "1"
type input "1170.43"
type input "10"
type input "11704.3"
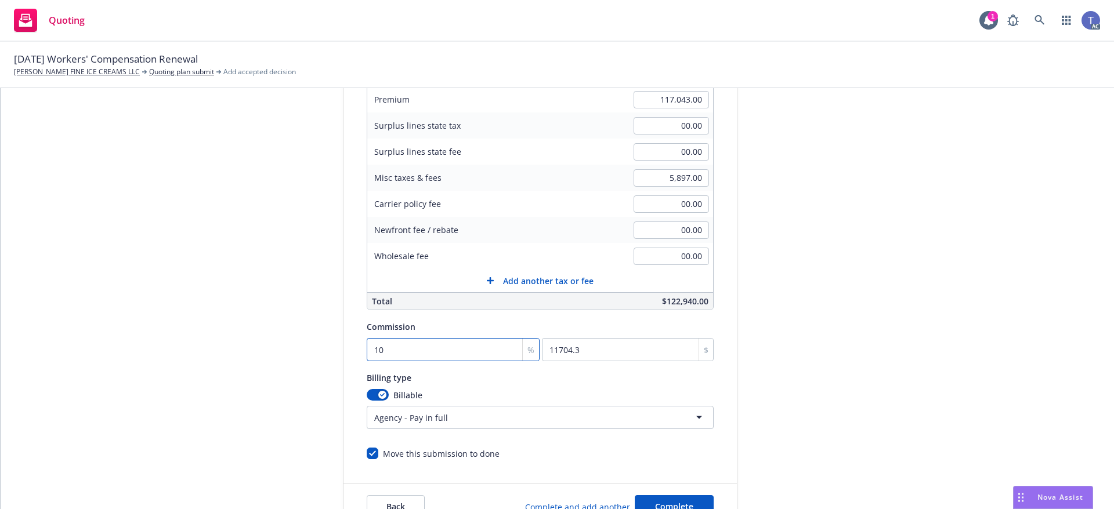
type input "10"
click at [465, 424] on html "Quoting 1 AC 09/23/25 Workers' Compensation Renewal MCCONNELL'S FINE ICE CREAMS…" at bounding box center [557, 254] width 1114 height 509
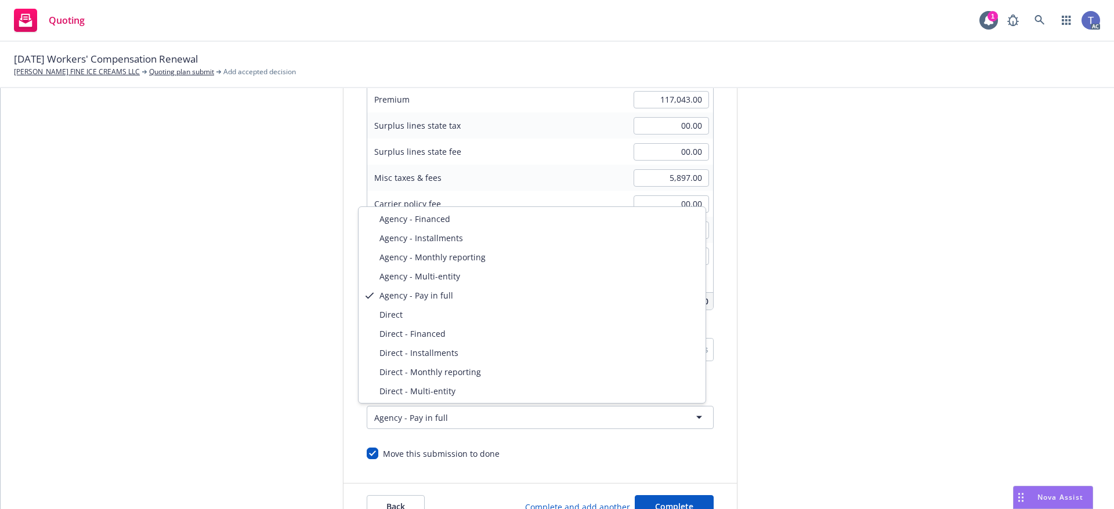
select select "DIRECT"
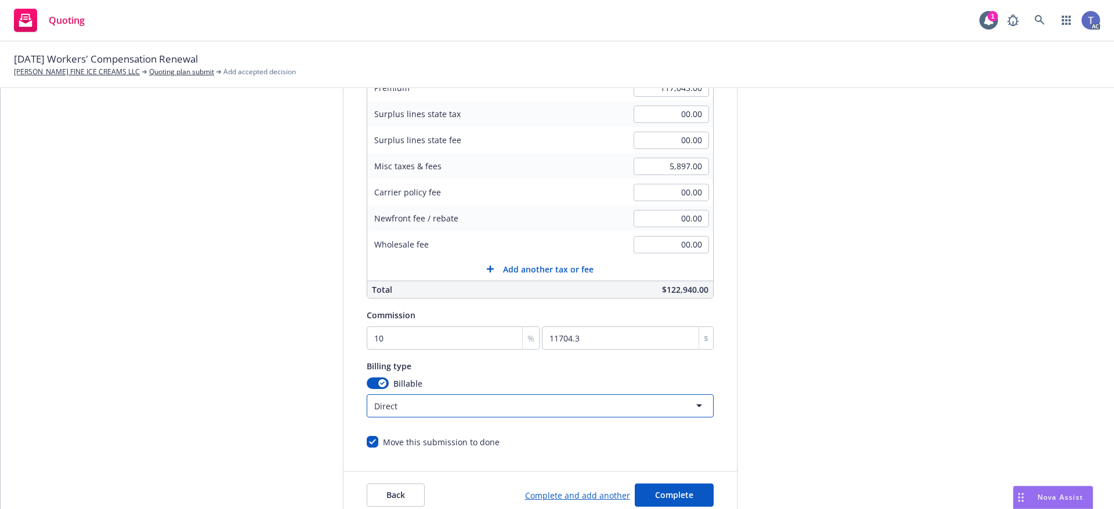
scroll to position [219, 0]
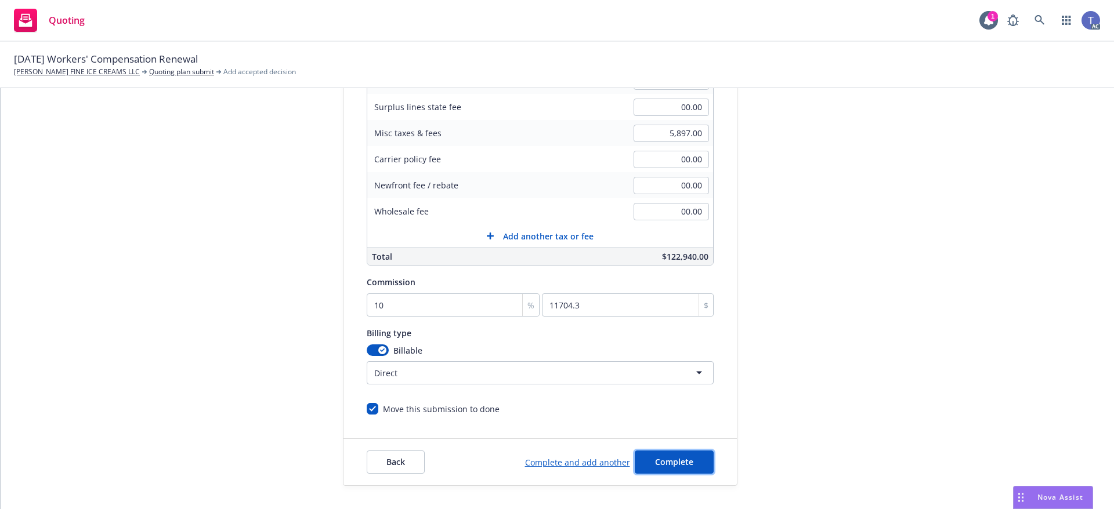
drag, startPoint x: 666, startPoint y: 463, endPoint x: 665, endPoint y: 455, distance: 7.6
click at [666, 462] on span "Complete" at bounding box center [674, 462] width 38 height 11
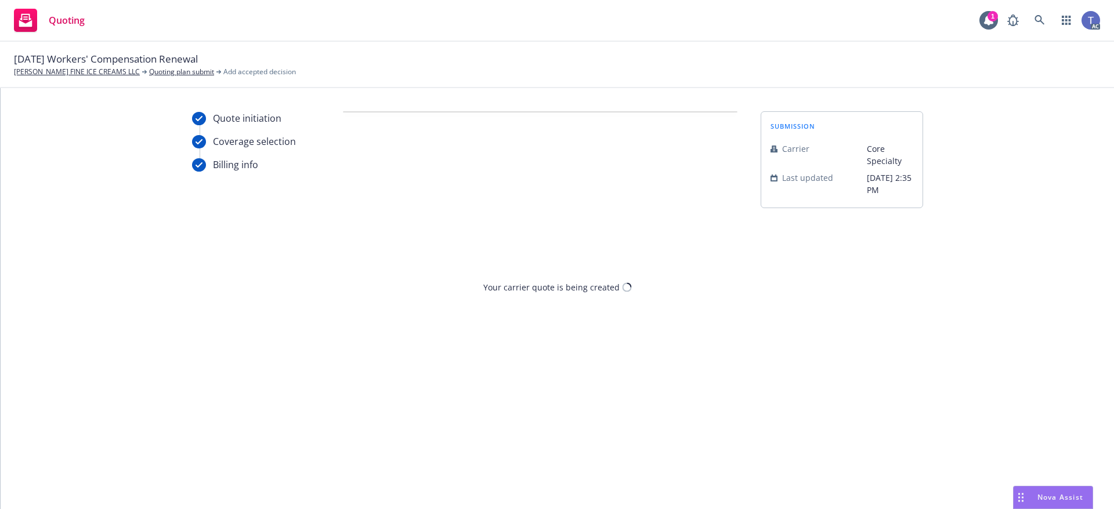
scroll to position [0, 0]
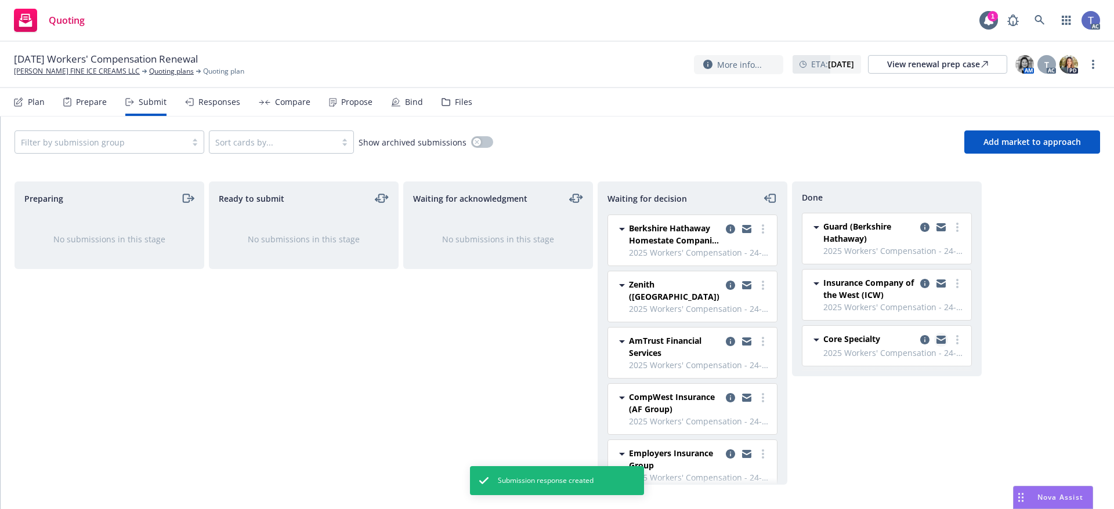
click at [941, 339] on icon "copy logging email" at bounding box center [940, 338] width 9 height 4
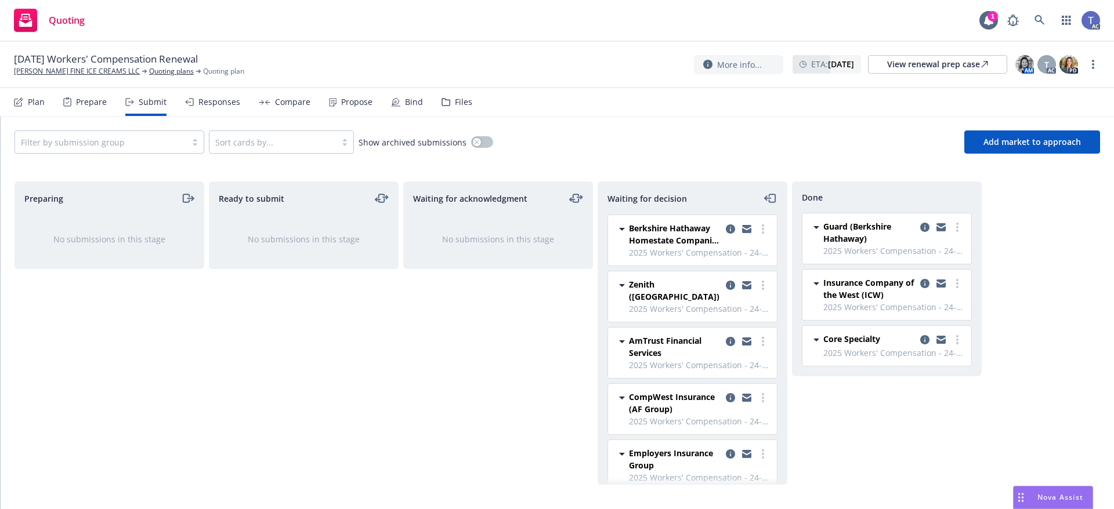
click at [207, 99] on div "Responses" at bounding box center [219, 101] width 42 height 9
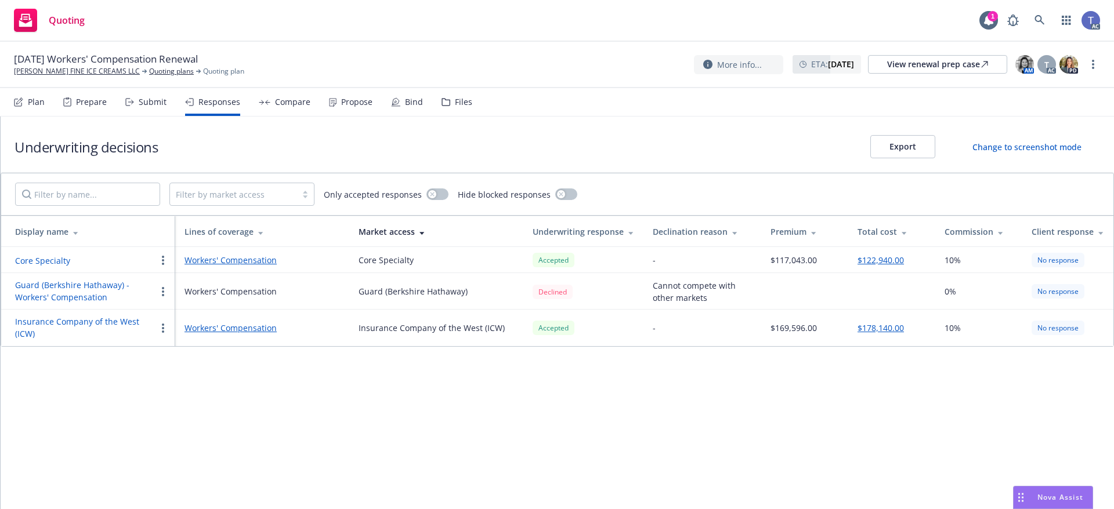
click at [161, 103] on div "Submit" at bounding box center [153, 101] width 28 height 9
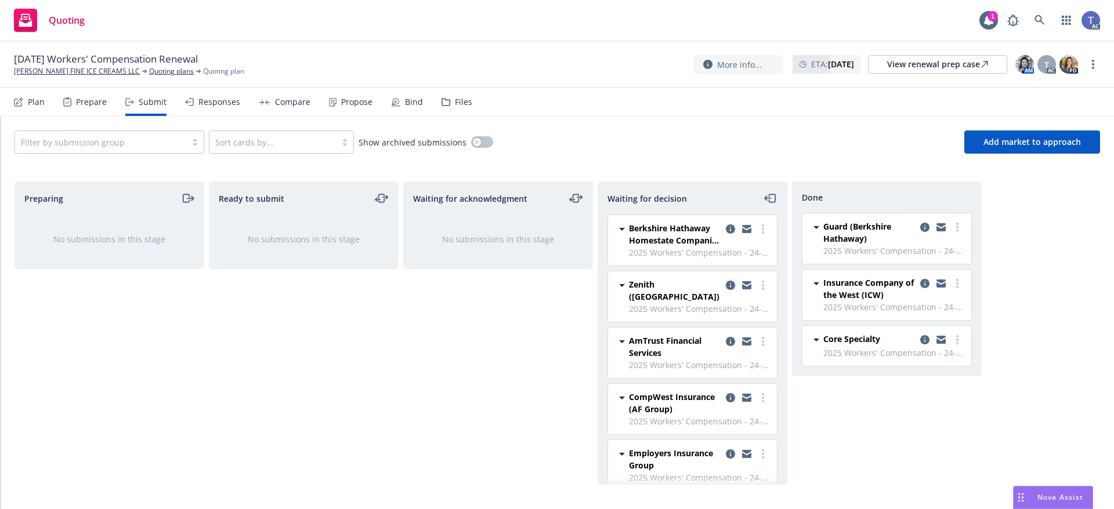
click at [726, 284] on icon "copy logging email" at bounding box center [730, 285] width 9 height 9
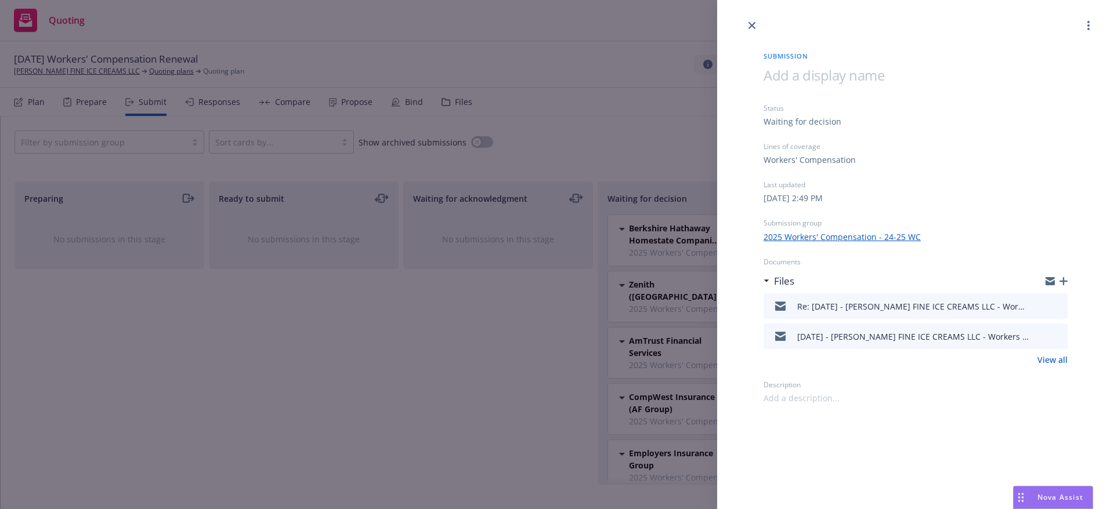
click at [1062, 304] on button "preview file" at bounding box center [1056, 306] width 13 height 10
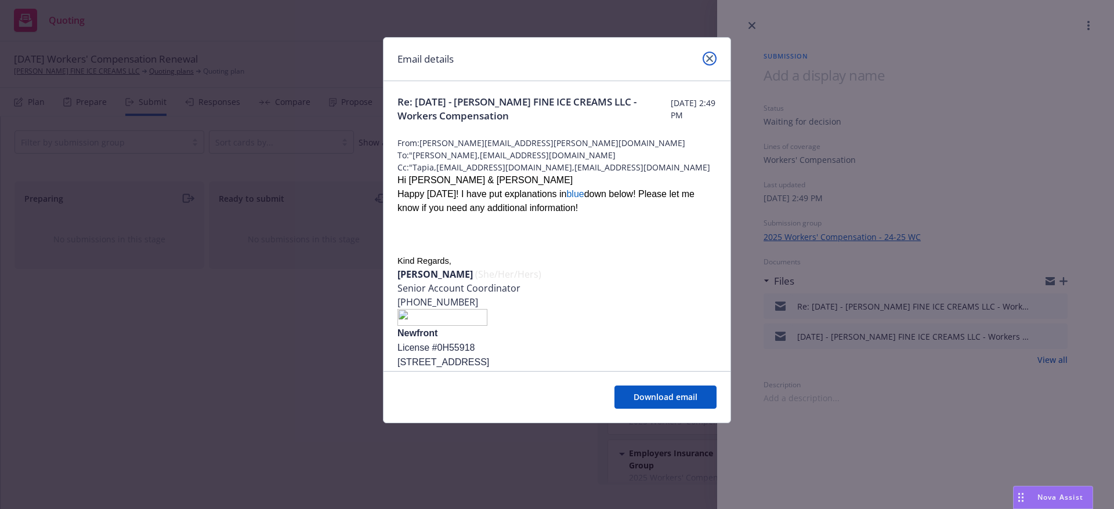
click at [710, 62] on link "close" at bounding box center [710, 59] width 14 height 14
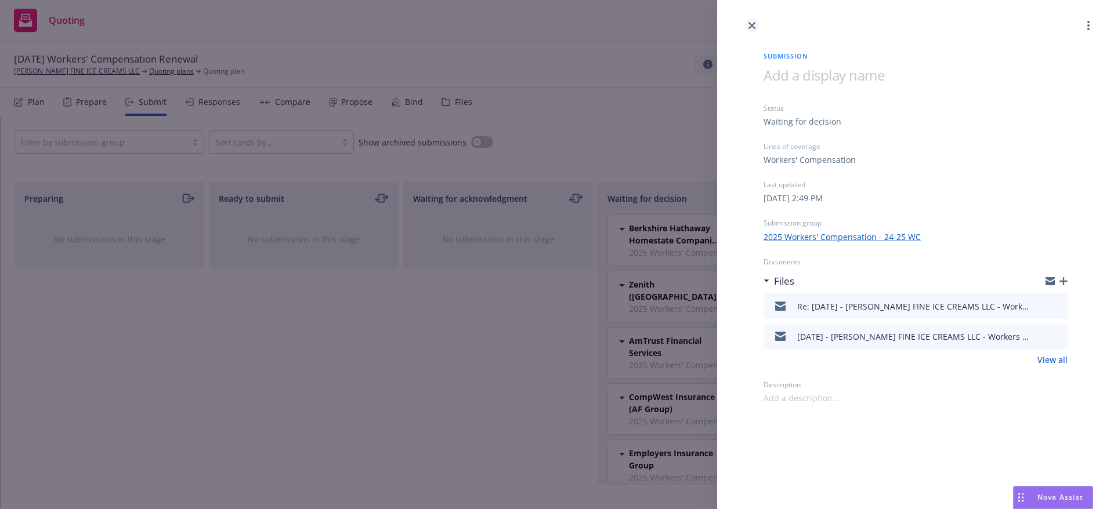
click at [752, 24] on icon "close" at bounding box center [751, 25] width 7 height 7
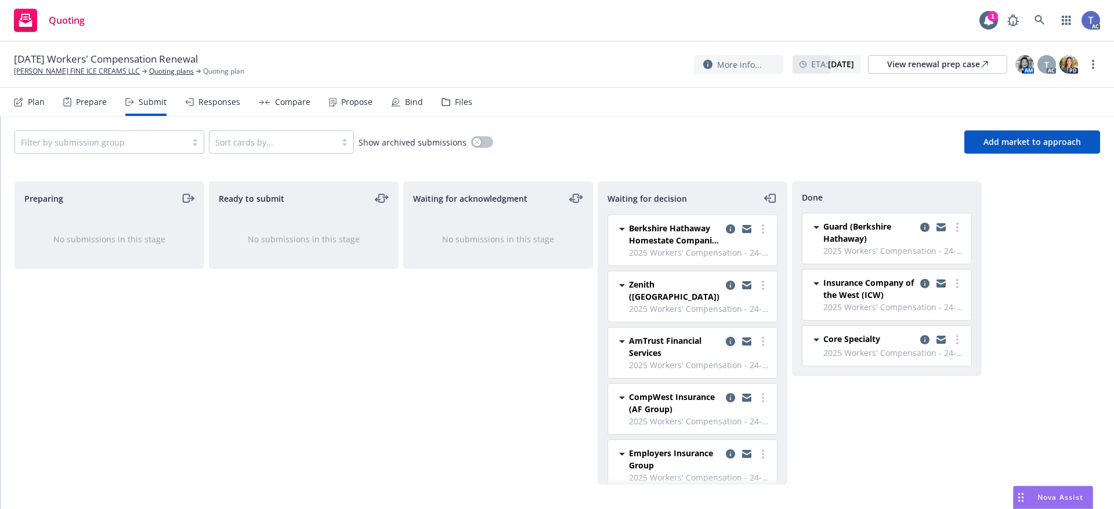
click at [726, 335] on link "copy logging email" at bounding box center [731, 342] width 14 height 14
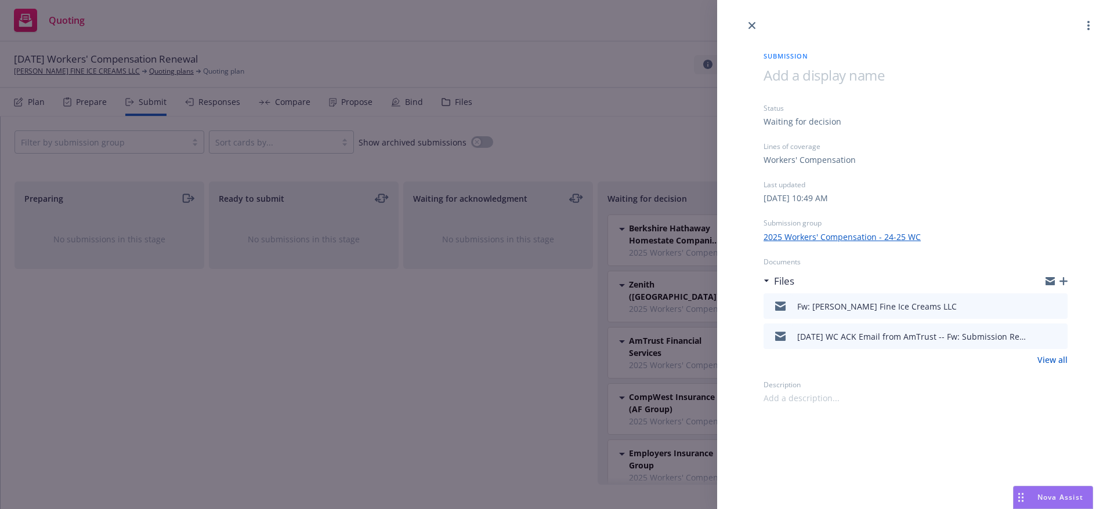
click at [1059, 302] on icon "preview file" at bounding box center [1056, 306] width 10 height 8
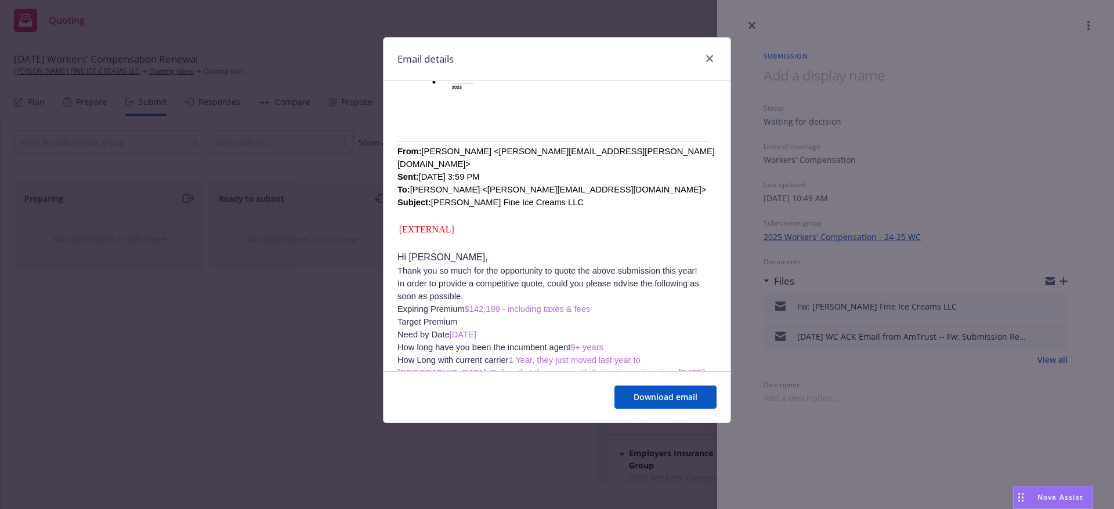
scroll to position [580, 0]
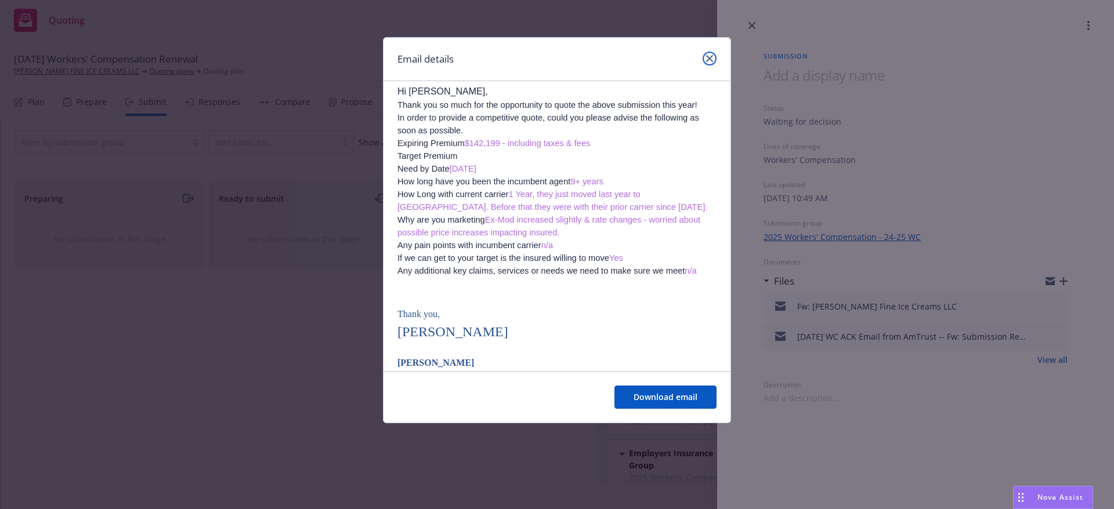
drag, startPoint x: 710, startPoint y: 57, endPoint x: 970, endPoint y: 64, distance: 259.5
click at [710, 56] on icon "close" at bounding box center [709, 58] width 7 height 7
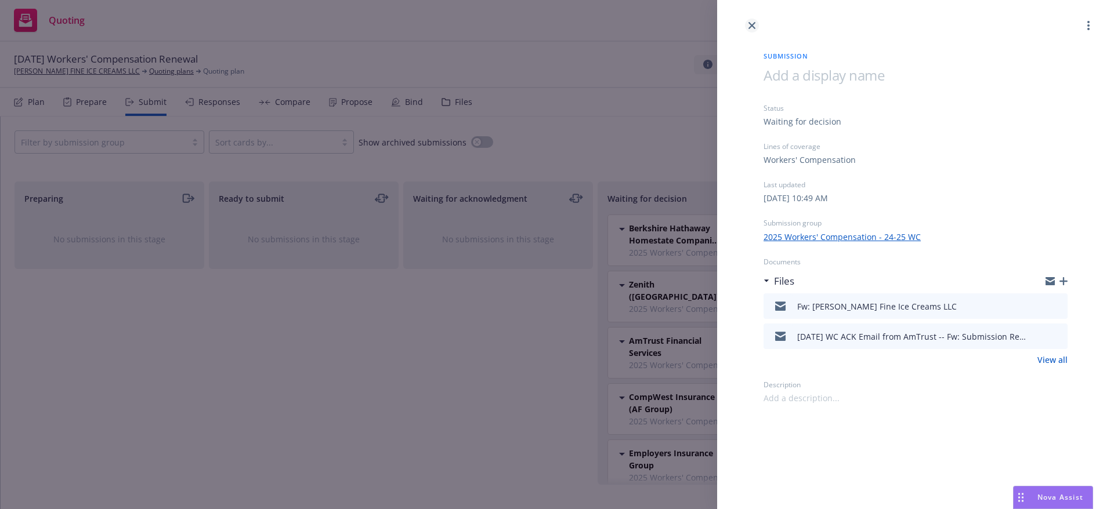
click at [752, 21] on link "close" at bounding box center [752, 26] width 14 height 14
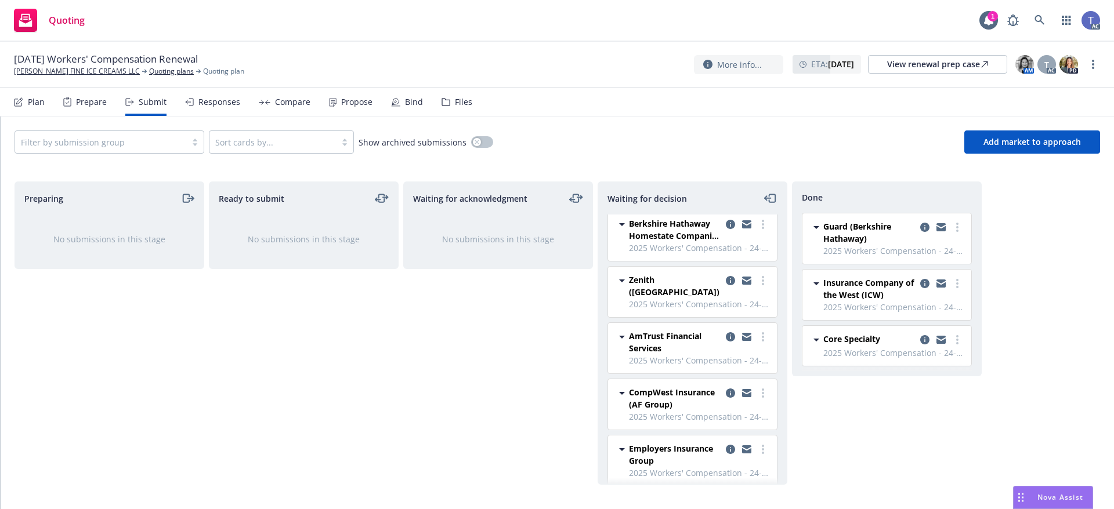
scroll to position [6, 0]
click at [237, 104] on div "Plan Prepare Submit Responses Compare Propose Bind Files" at bounding box center [243, 102] width 458 height 28
click at [225, 102] on div "Responses" at bounding box center [219, 101] width 42 height 9
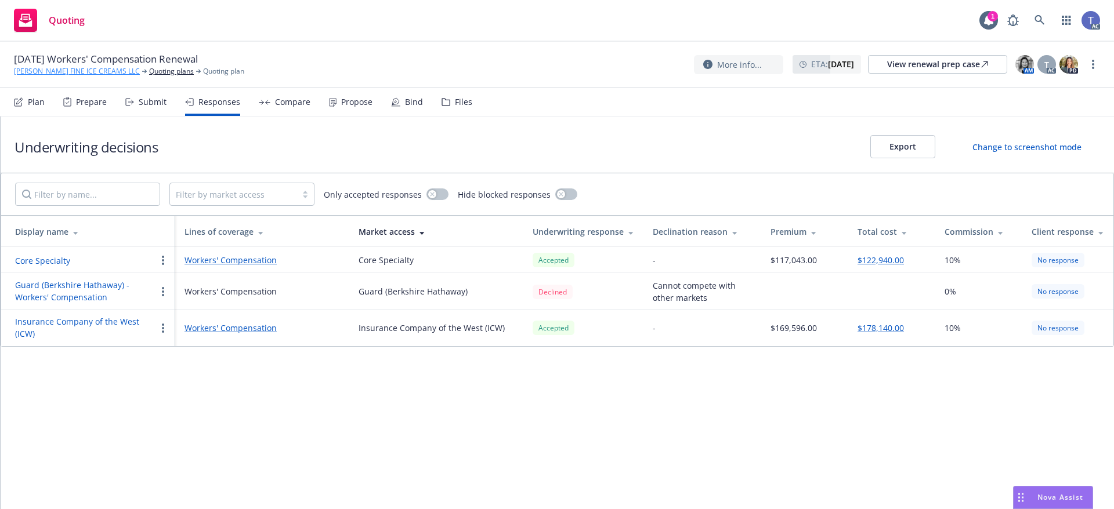
click at [39, 71] on link "MCCONNELL'S FINE ICE CREAMS LLC" at bounding box center [77, 71] width 126 height 10
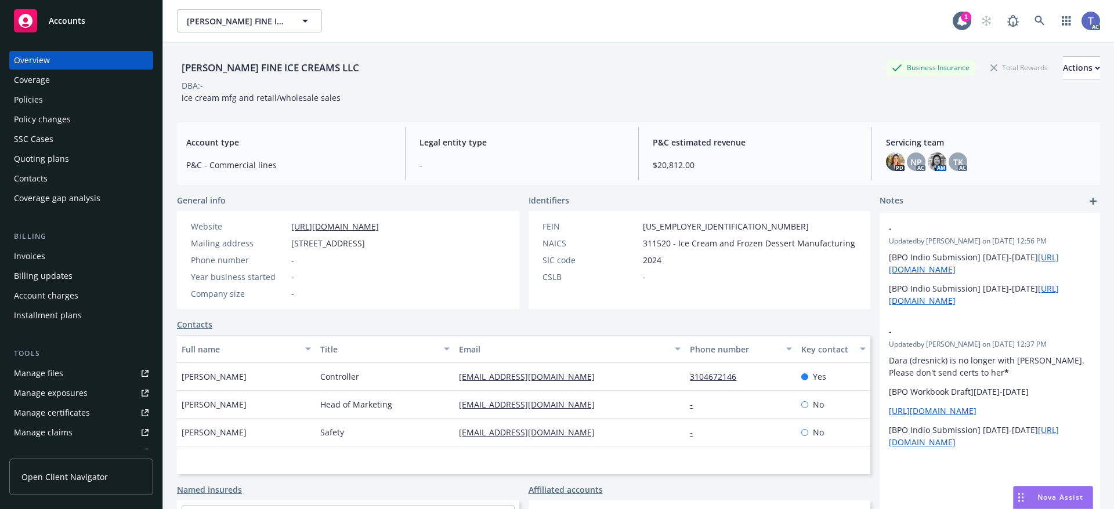
click at [42, 98] on div "Policies" at bounding box center [28, 100] width 29 height 19
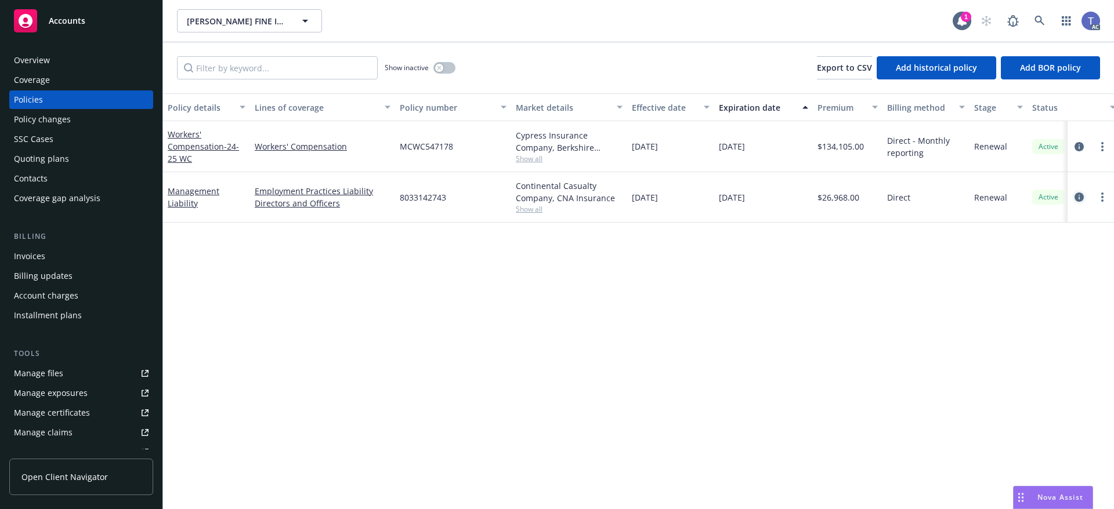
click at [1083, 197] on icon "circleInformation" at bounding box center [1079, 197] width 9 height 9
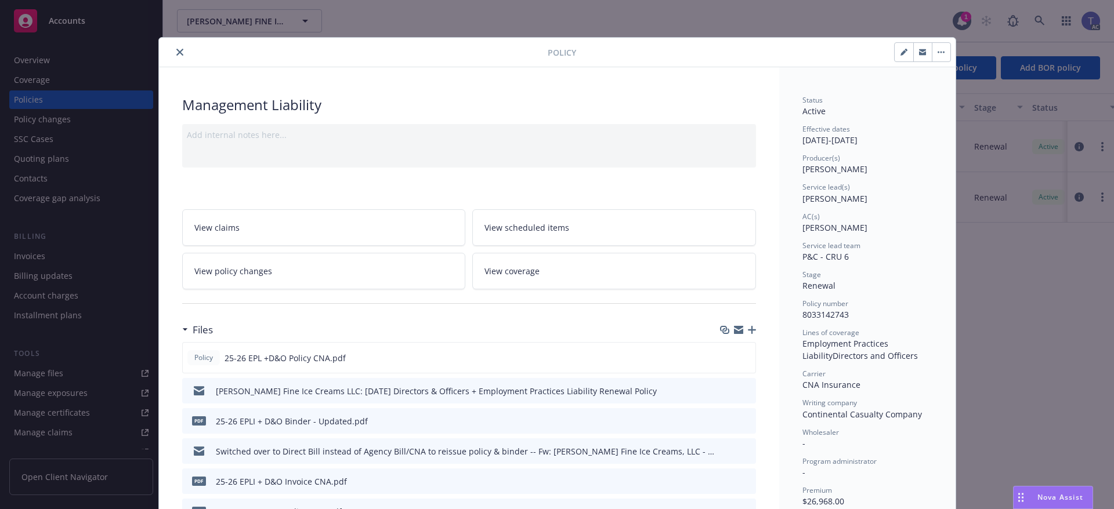
click at [740, 392] on icon "preview file" at bounding box center [745, 390] width 10 height 8
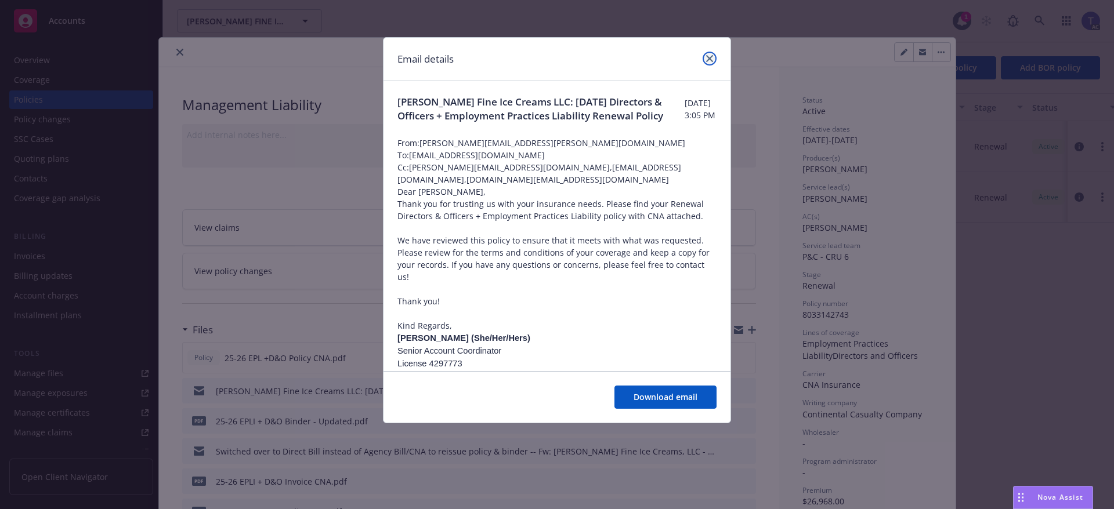
click at [708, 56] on icon "close" at bounding box center [709, 58] width 7 height 7
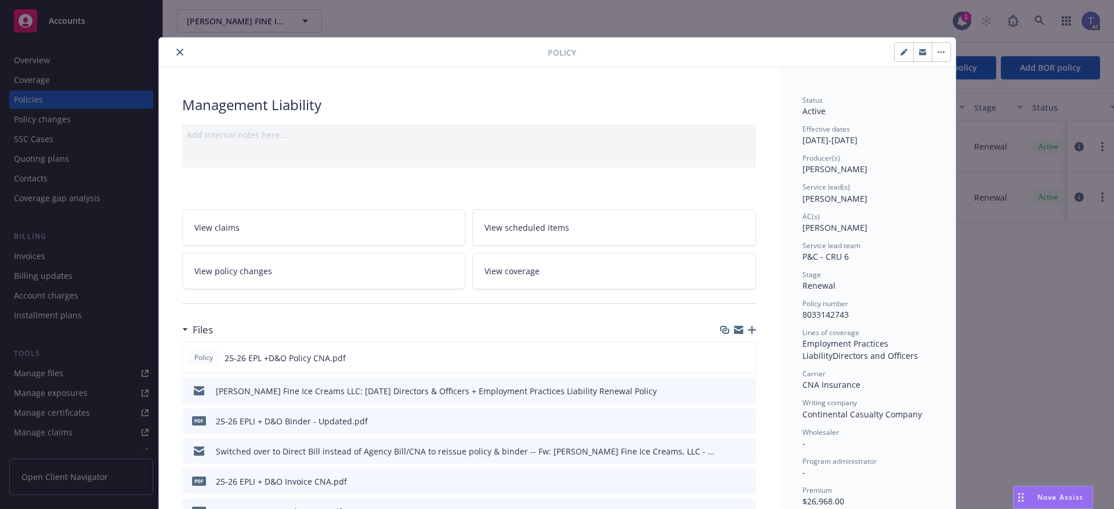
click at [176, 53] on icon "close" at bounding box center [179, 52] width 7 height 7
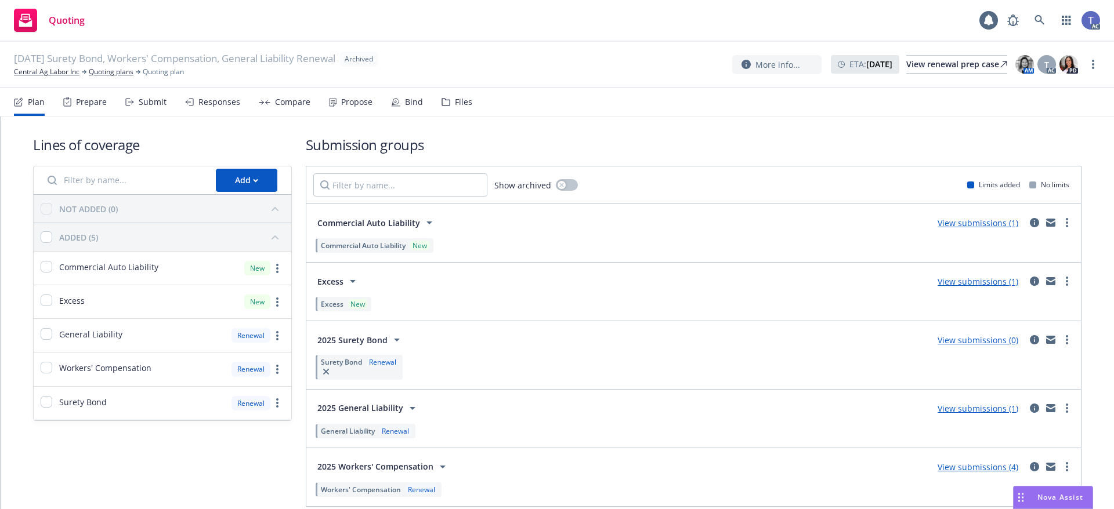
click at [455, 104] on div "Files" at bounding box center [463, 101] width 17 height 9
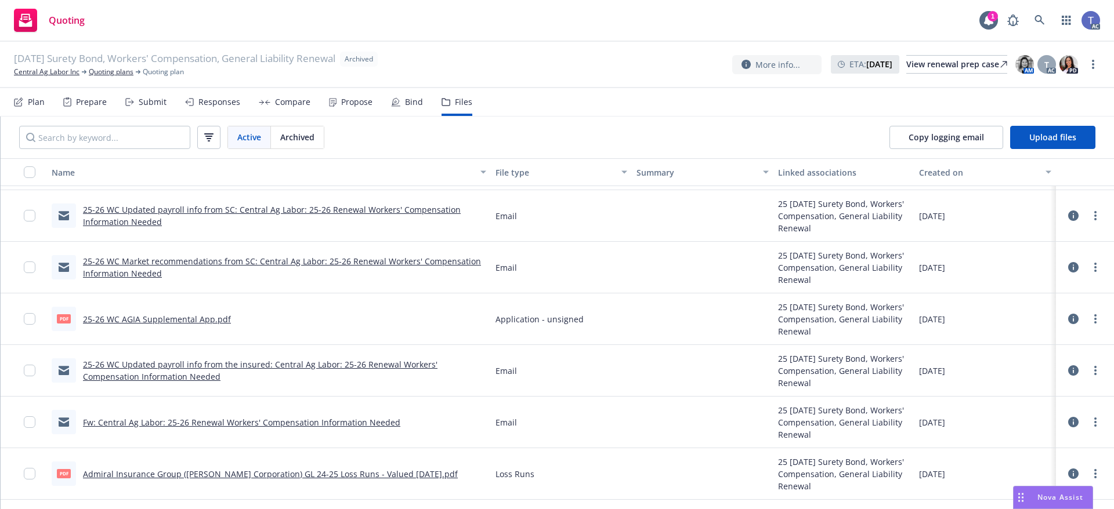
scroll to position [2081, 0]
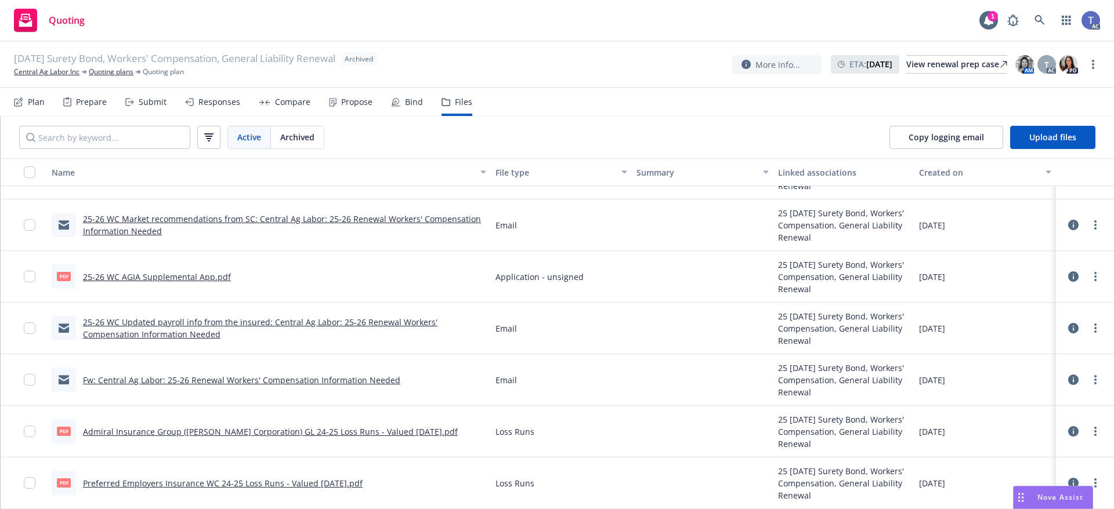
click at [538, 58] on div "03/22/25 Surety Bond, Workers' Compensation, General Liability Renewal Archived…" at bounding box center [557, 65] width 1086 height 26
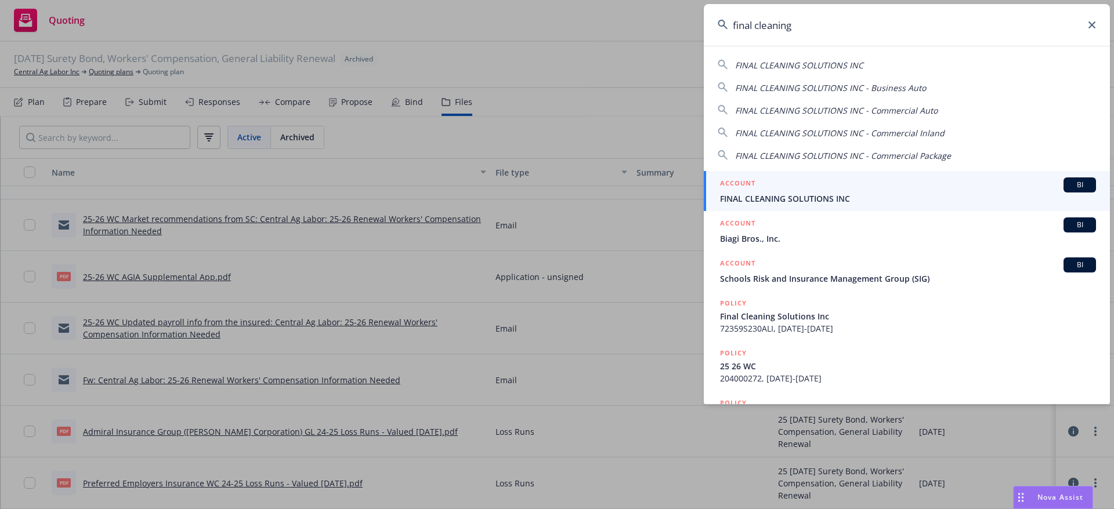
type input "final cleaning"
click at [845, 200] on span "FINAL CLEANING SOLUTIONS INC" at bounding box center [908, 199] width 376 height 12
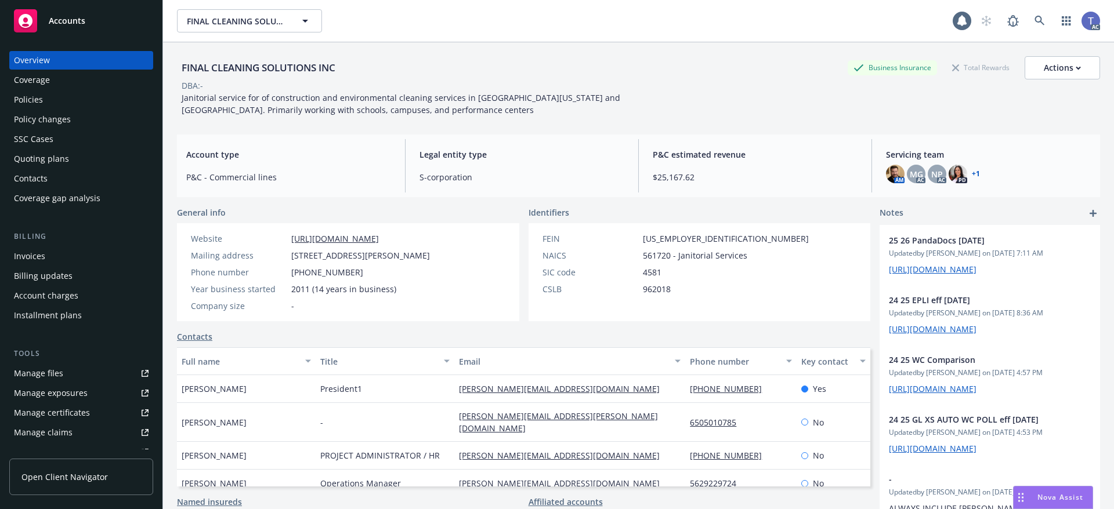
click at [24, 98] on div "Policies" at bounding box center [28, 100] width 29 height 19
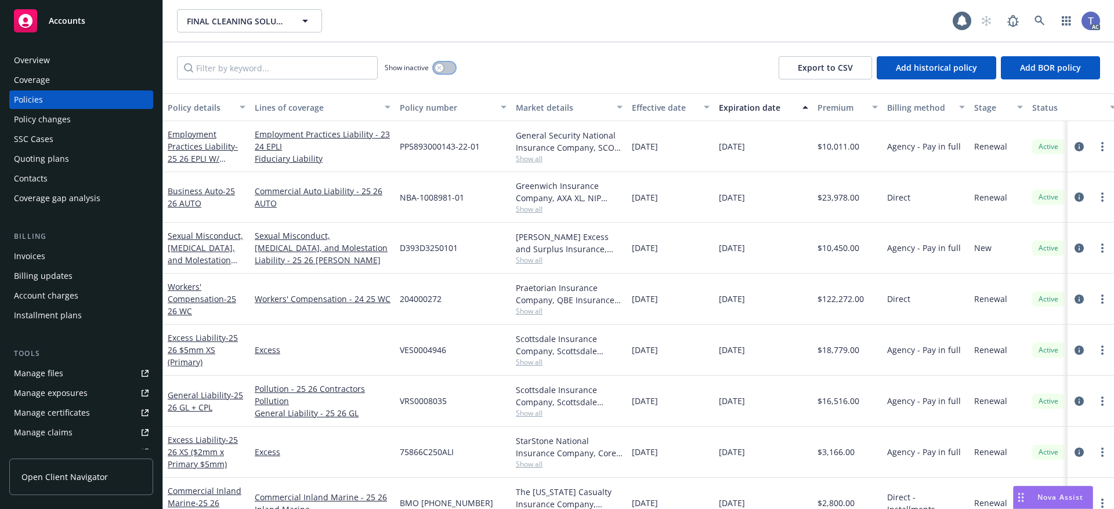
click at [442, 66] on div "button" at bounding box center [439, 68] width 8 height 8
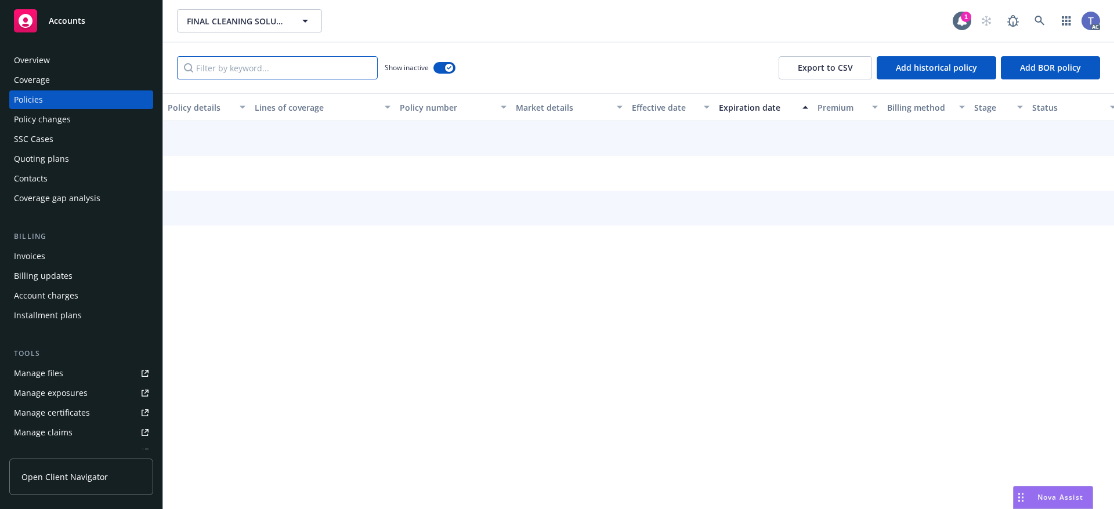
click at [296, 68] on input "Filter by keyword..." at bounding box center [277, 67] width 201 height 23
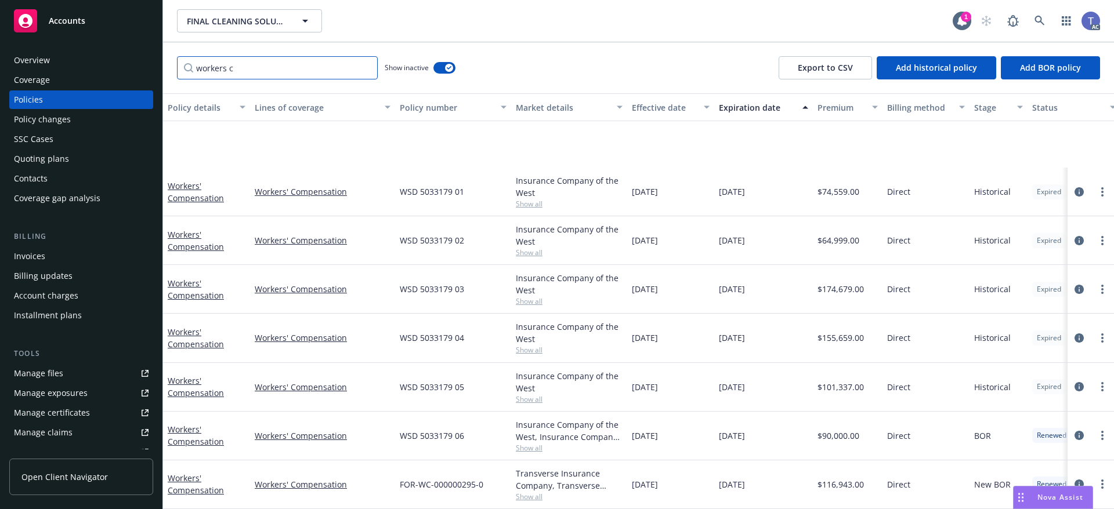
scroll to position [159, 0]
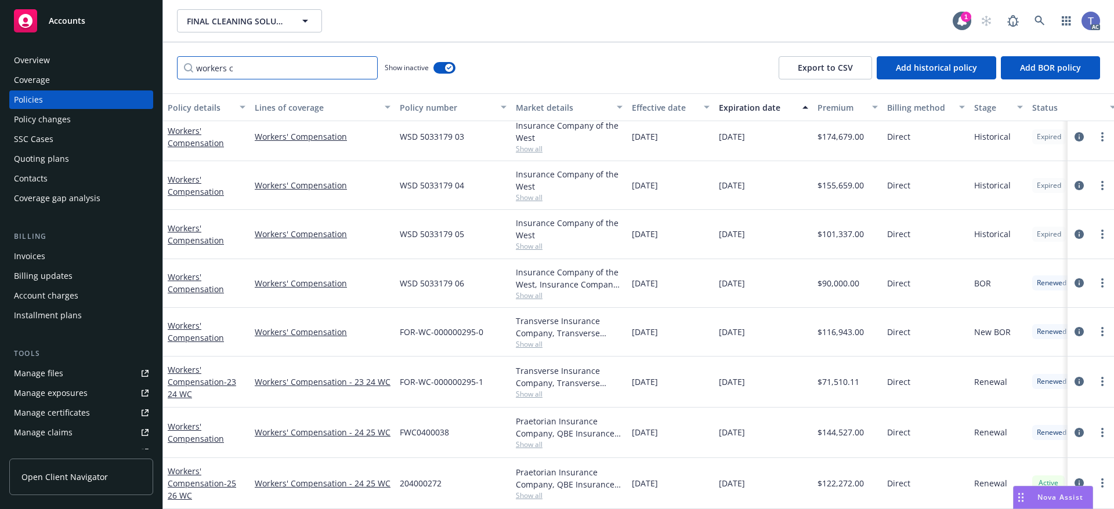
type input "workers c"
click at [445, 228] on span "WSD 5033179 05" at bounding box center [432, 234] width 64 height 12
copy span "WSD 5033179 05"
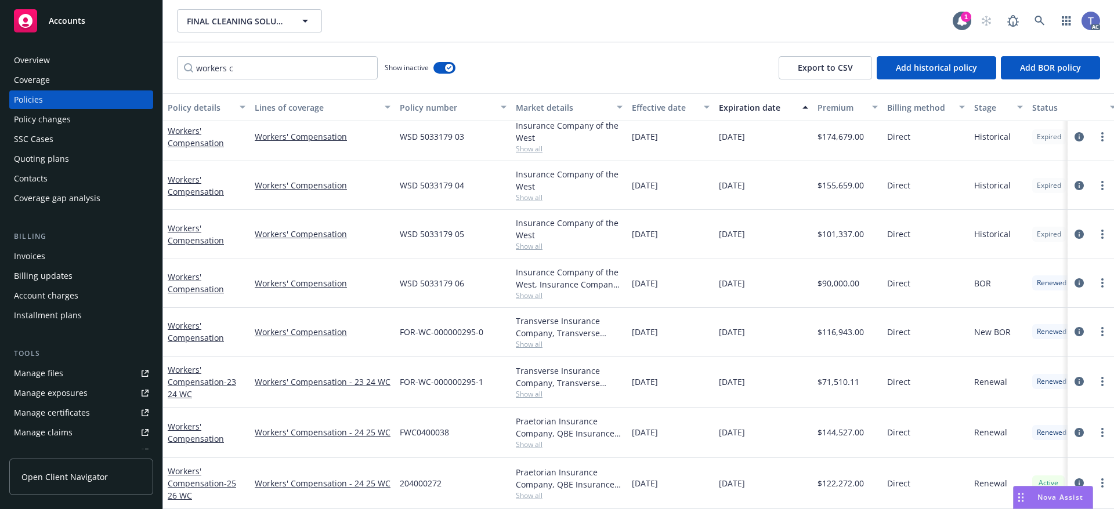
click at [523, 339] on span "Show all" at bounding box center [569, 344] width 107 height 10
click at [451, 326] on span "FOR-WC-000000295-0" at bounding box center [442, 332] width 84 height 12
copy span "FOR-WC-000000295-0"
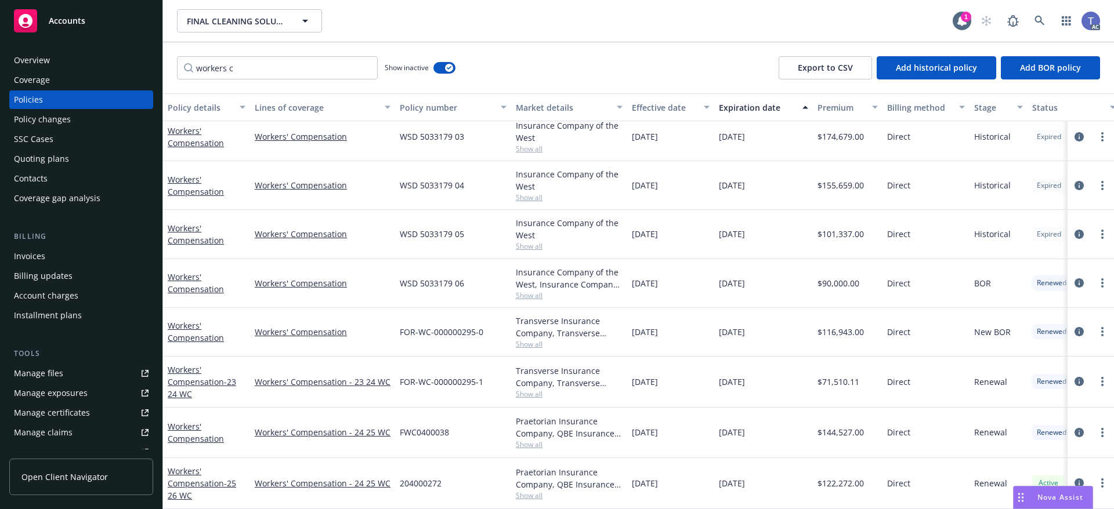
click at [530, 440] on span "Show all" at bounding box center [569, 445] width 107 height 10
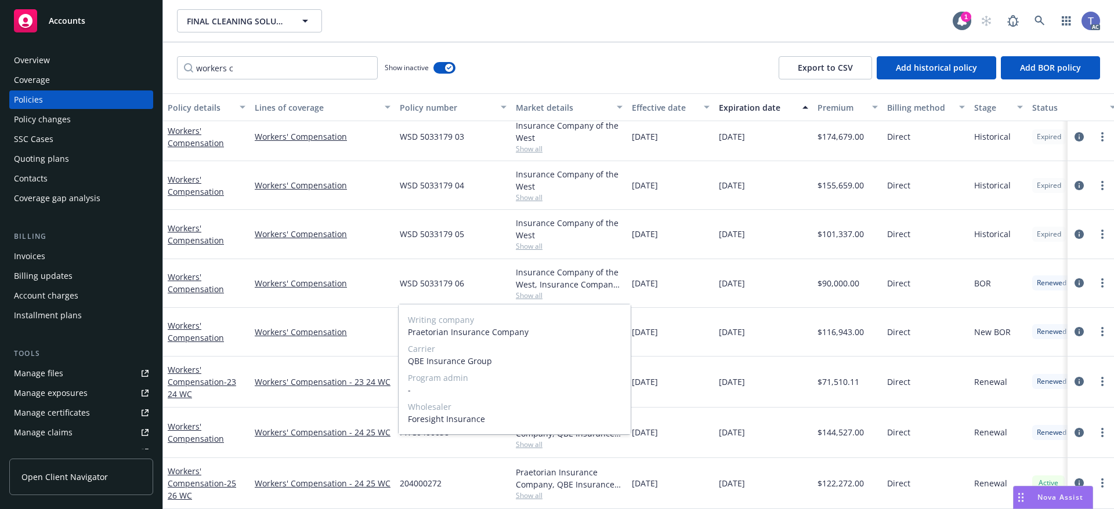
click at [530, 440] on span "Show all" at bounding box center [569, 445] width 107 height 10
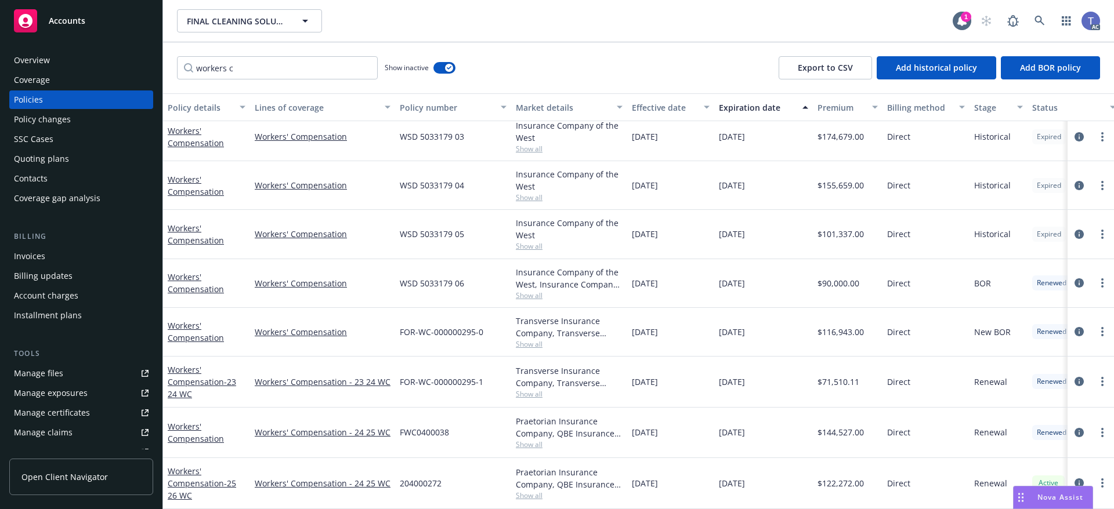
click at [406, 426] on span "FWC0400038" at bounding box center [424, 432] width 49 height 12
copy span "FWC0400038"
click at [417, 478] on span "204000272" at bounding box center [421, 484] width 42 height 12
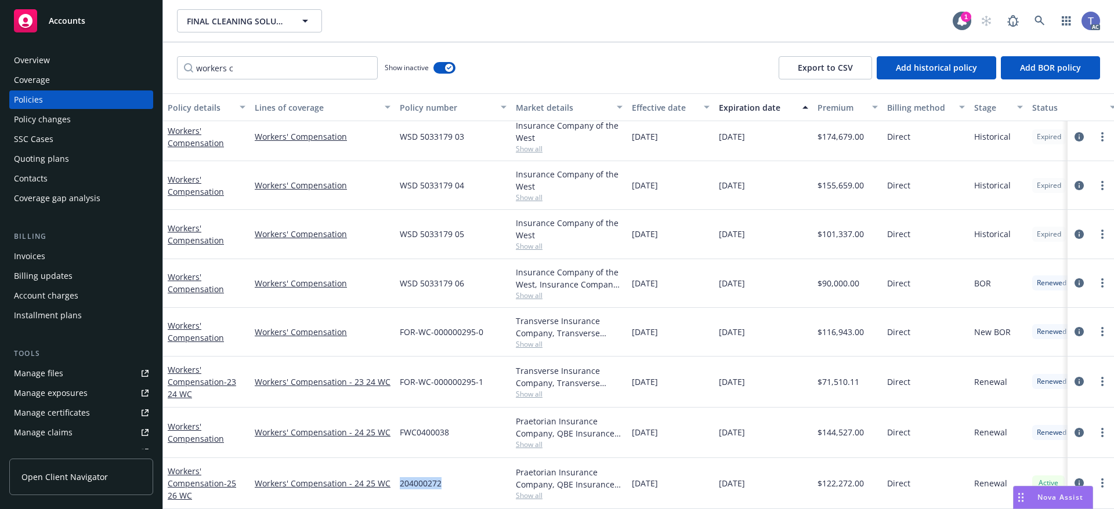
copy span "204000272"
click at [443, 326] on span "FOR-WC-000000295-0" at bounding box center [442, 332] width 84 height 12
copy span "FOR-WC-000000295-0"
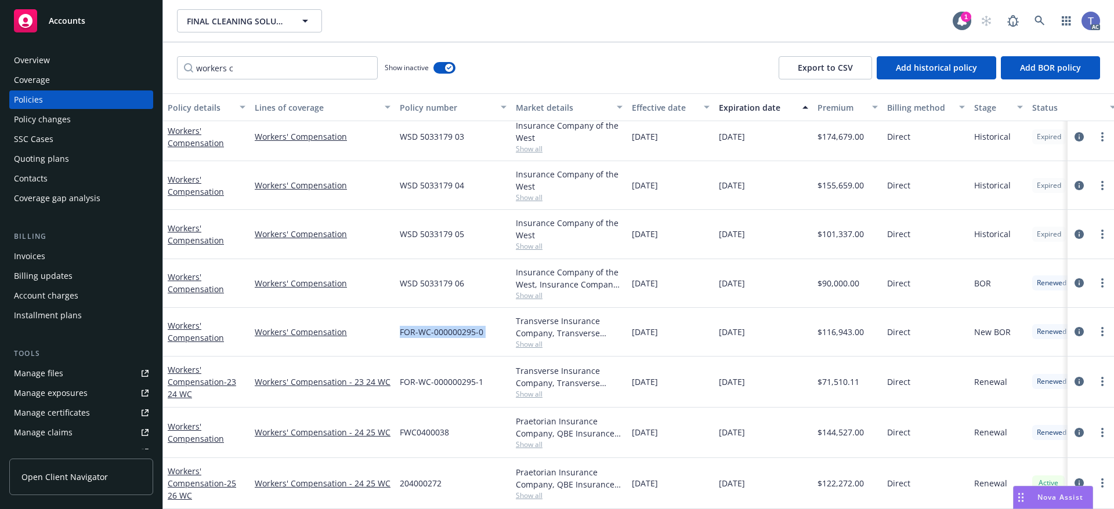
click at [425, 426] on span "FWC0400038" at bounding box center [424, 432] width 49 height 12
copy span "FWC0400038"
click at [421, 478] on span "204000272" at bounding box center [421, 484] width 42 height 12
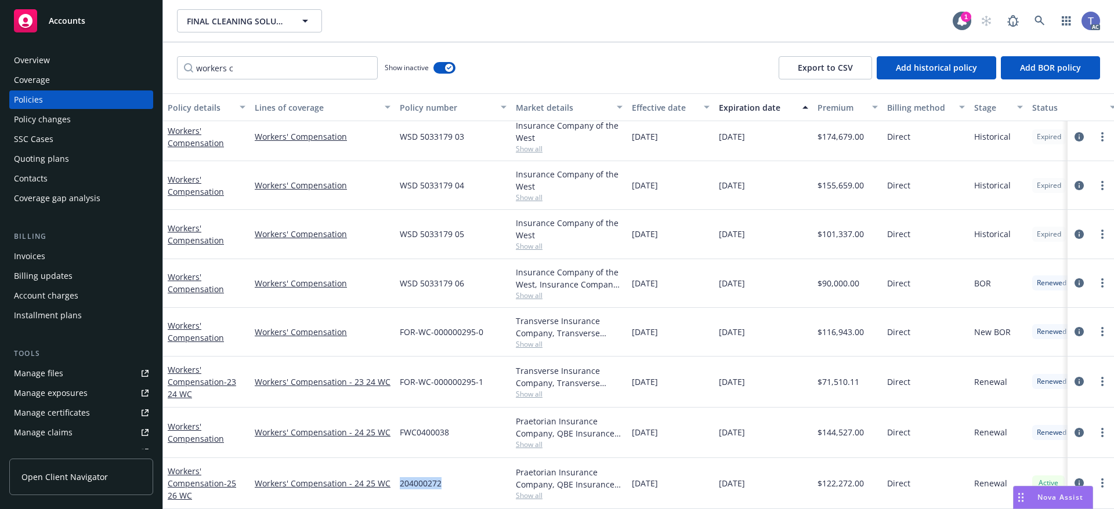
copy span "204000272"
click at [557, 50] on div "workers c Show inactive Export to CSV Add historical policy Add BOR policy" at bounding box center [638, 67] width 951 height 51
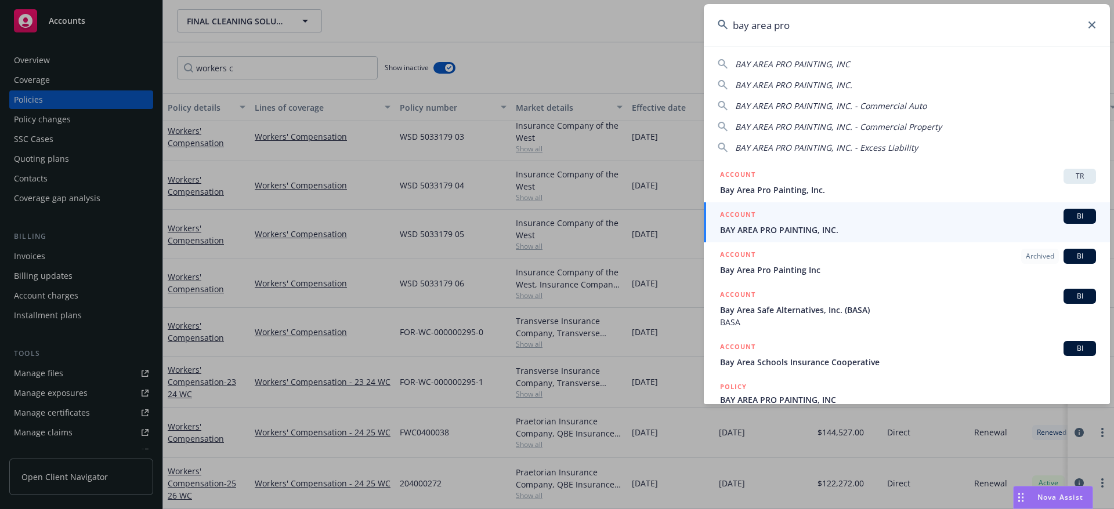
type input "bay area pro"
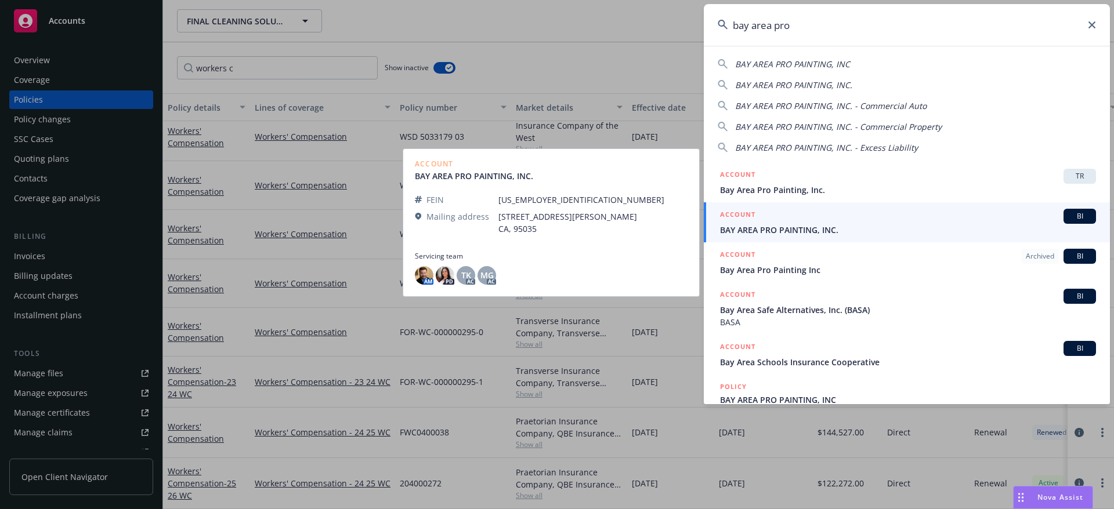
click at [800, 230] on span "BAY AREA PRO PAINTING, INC." at bounding box center [908, 230] width 376 height 12
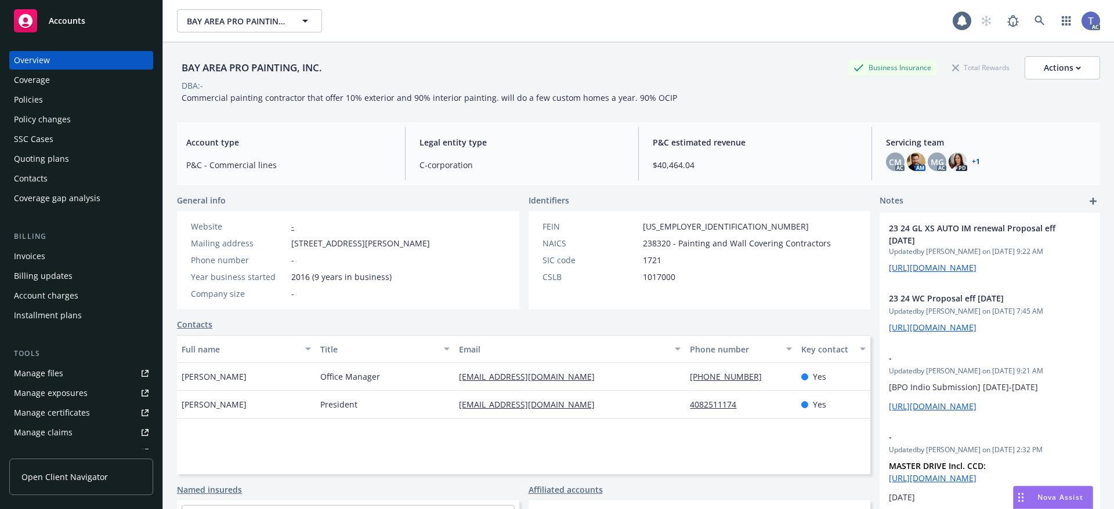
click at [59, 110] on div "Policy changes" at bounding box center [42, 119] width 57 height 19
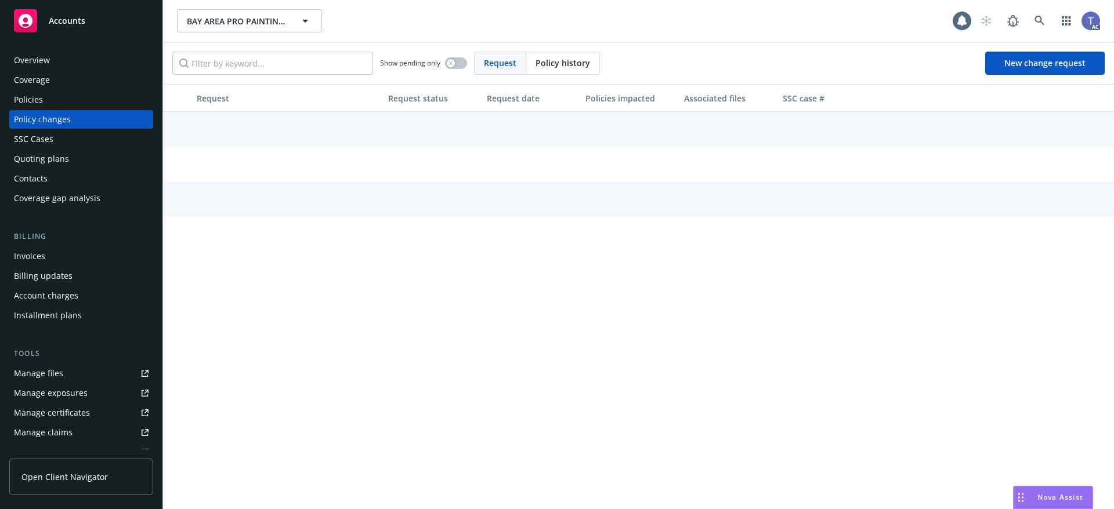
click at [55, 104] on div "Policies" at bounding box center [81, 100] width 135 height 19
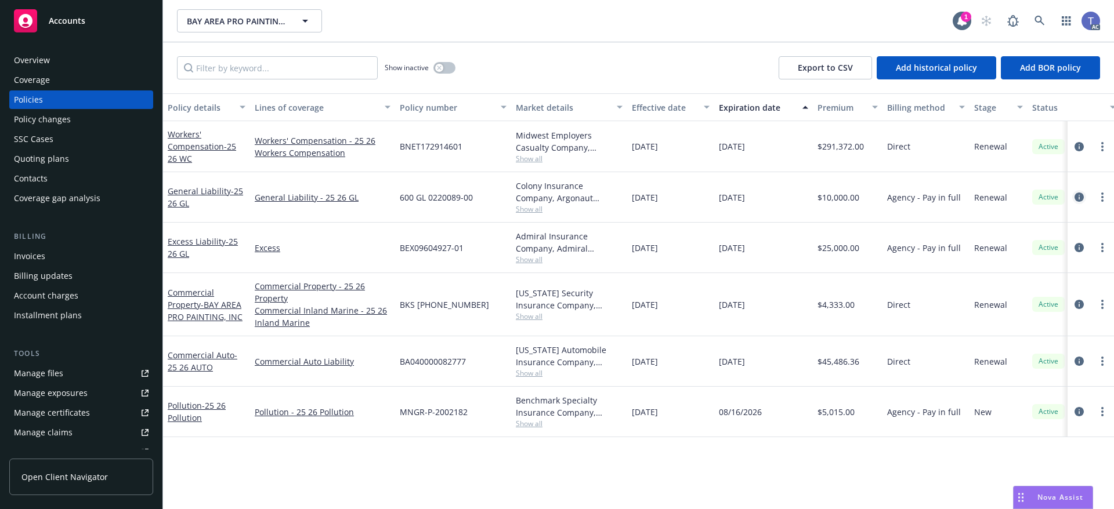
click at [1075, 195] on icon "circleInformation" at bounding box center [1079, 197] width 9 height 9
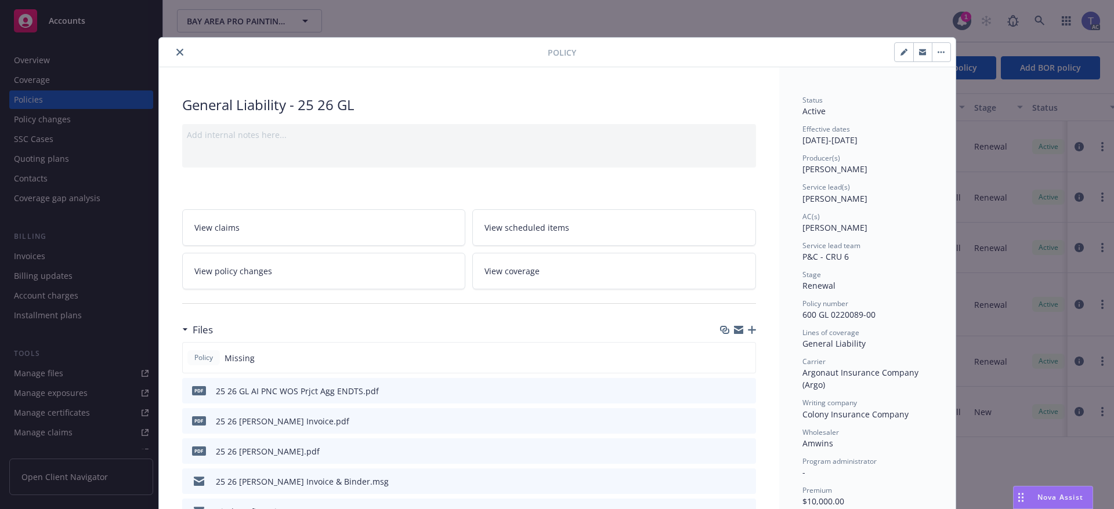
click at [743, 481] on icon "preview file" at bounding box center [745, 481] width 10 height 8
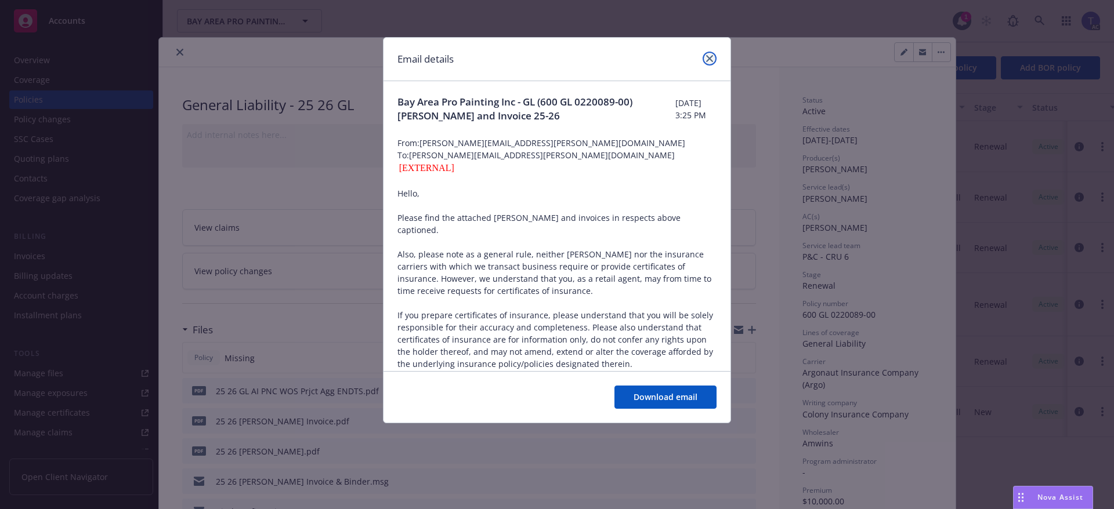
click at [708, 57] on icon "close" at bounding box center [709, 58] width 7 height 7
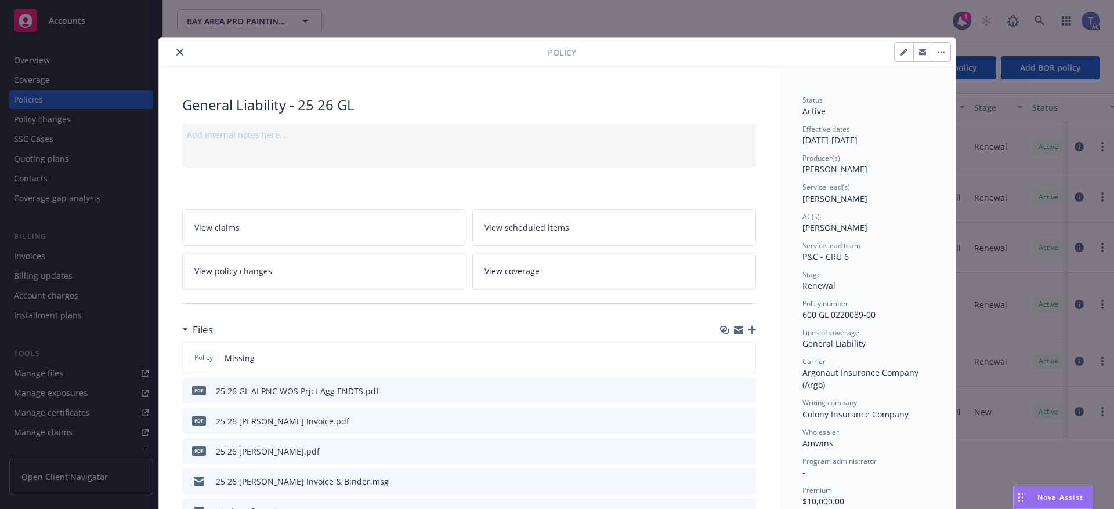
click at [179, 51] on button "close" at bounding box center [180, 52] width 14 height 14
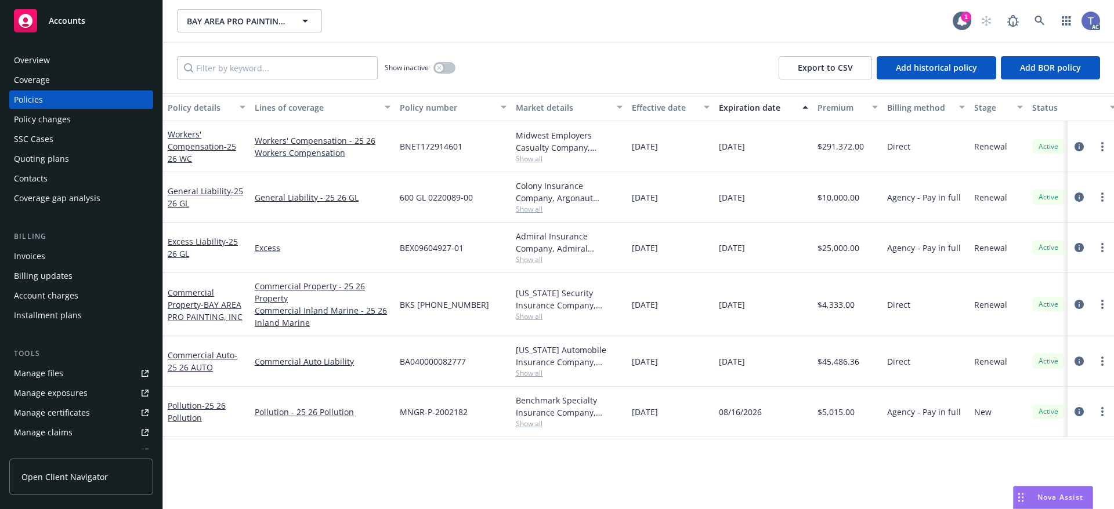
click at [529, 32] on div "BAY AREA PRO PAINTING, INC. BAY AREA PRO PAINTING, INC." at bounding box center [565, 20] width 776 height 23
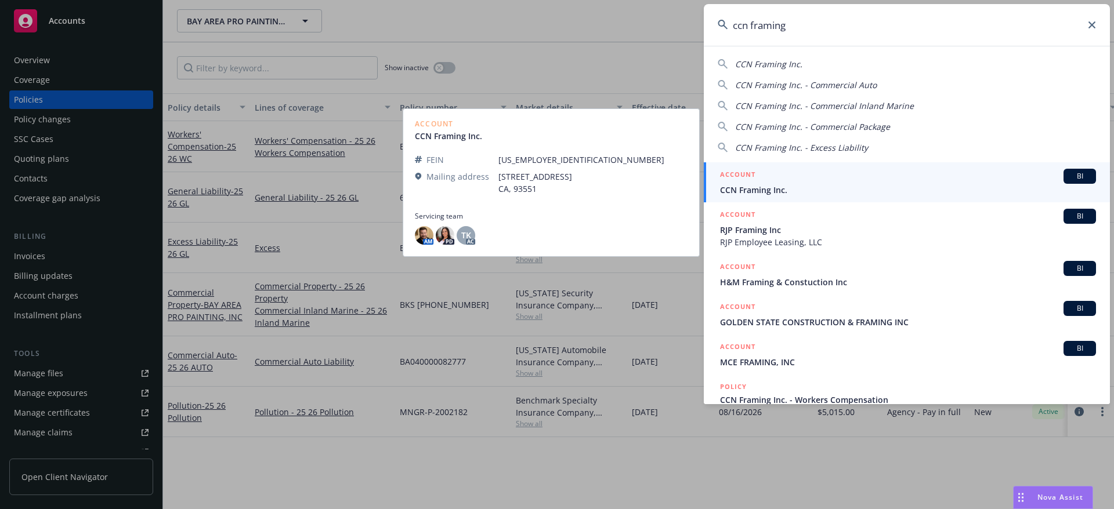
type input "ccn framing"
click at [790, 178] on div "ACCOUNT BI" at bounding box center [908, 176] width 376 height 15
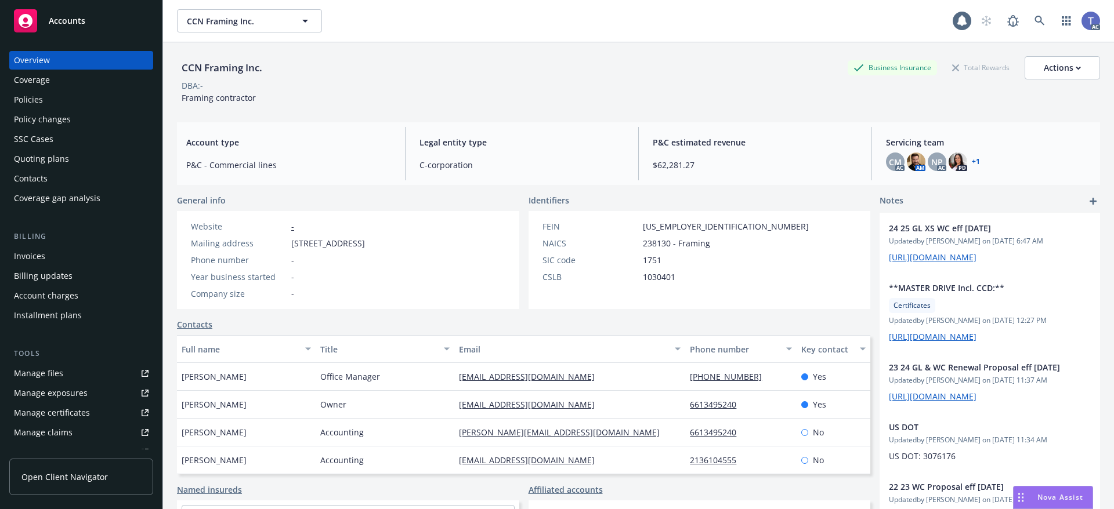
click at [65, 101] on div "Policies" at bounding box center [81, 100] width 135 height 19
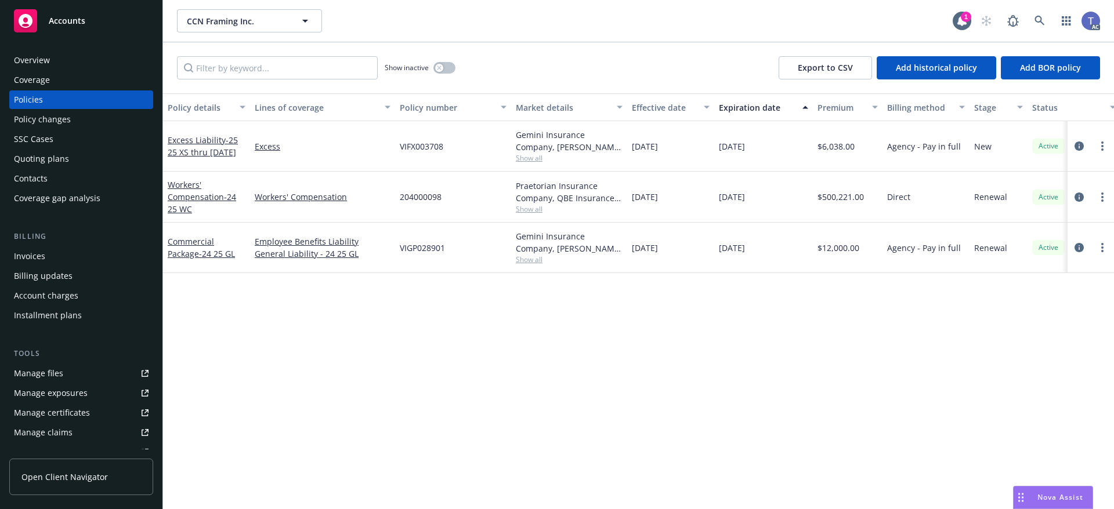
click at [531, 32] on div "CCN Framing Inc. CCN Framing Inc. 1 AC" at bounding box center [638, 21] width 951 height 42
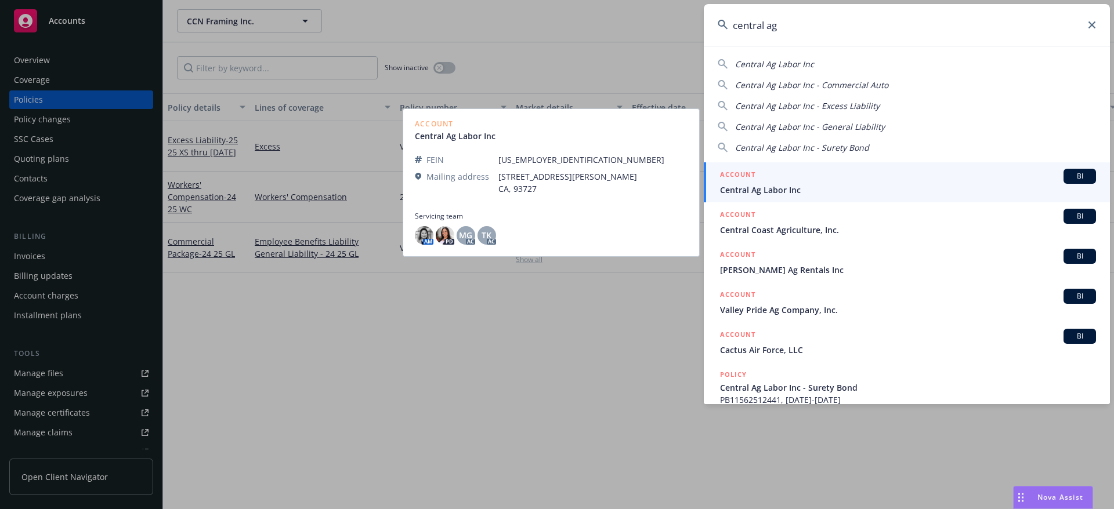
type input "central ag"
click at [807, 185] on span "Central Ag Labor Inc" at bounding box center [908, 190] width 376 height 12
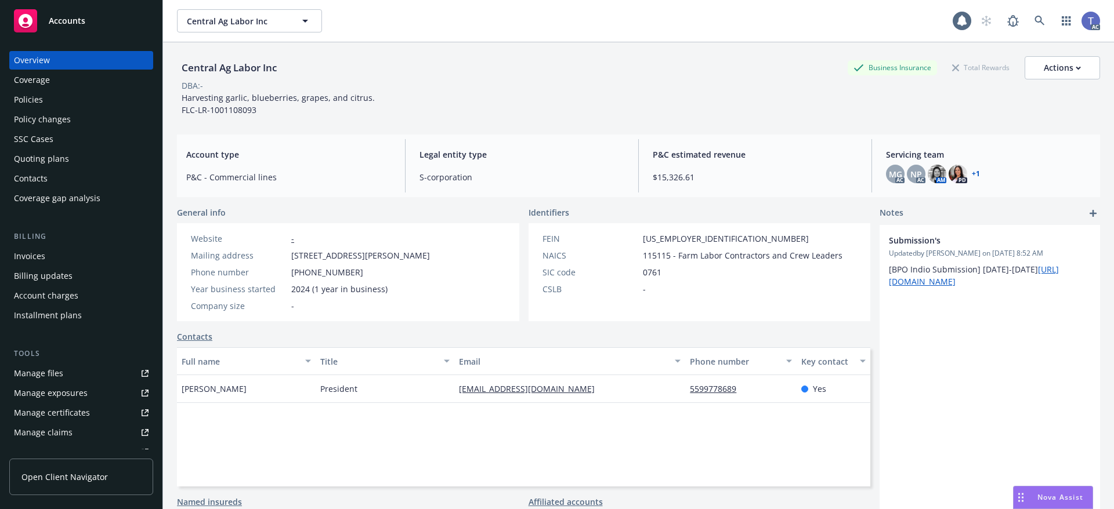
click at [38, 254] on div "Invoices" at bounding box center [29, 256] width 31 height 19
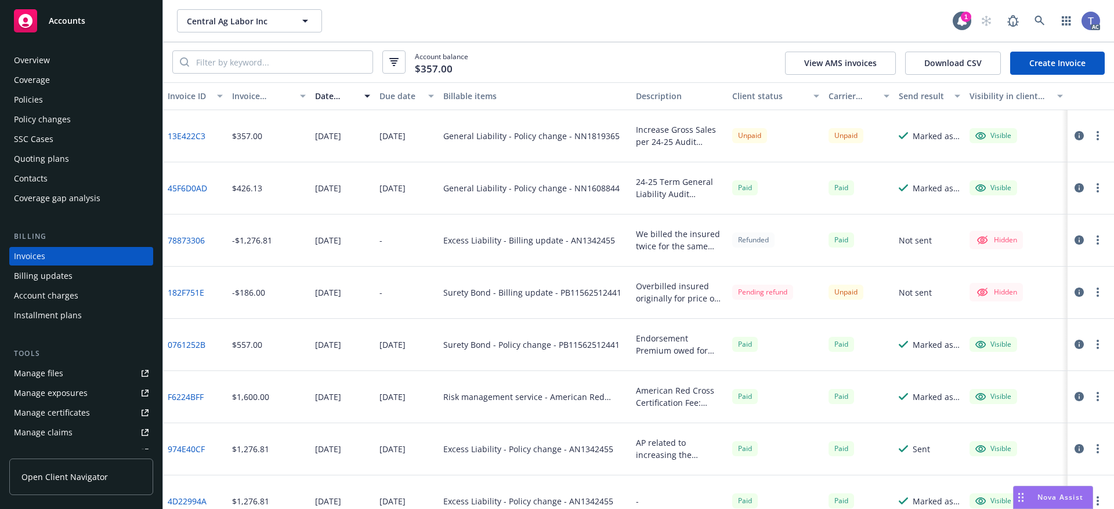
click at [34, 63] on div "Overview" at bounding box center [32, 60] width 36 height 19
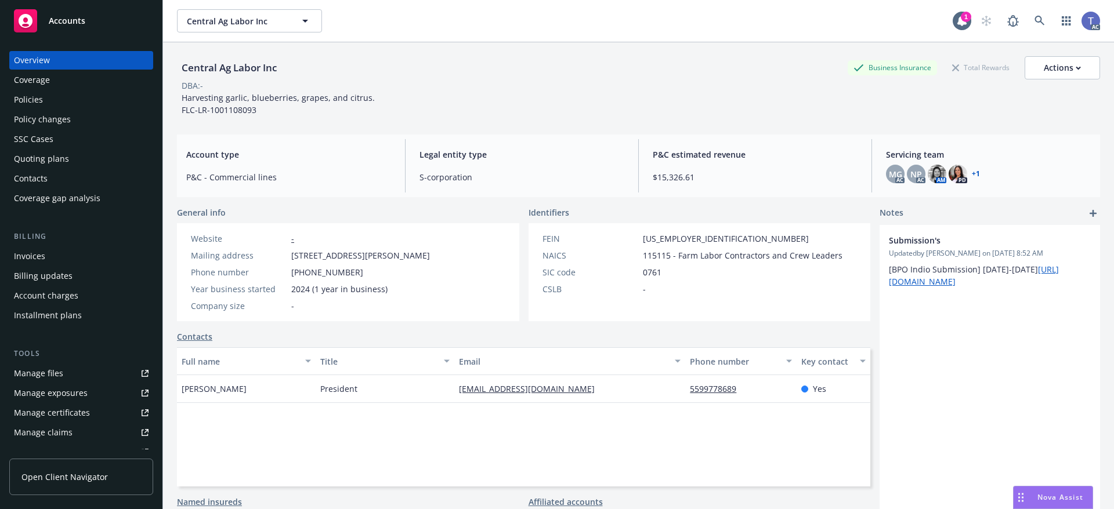
click at [578, 88] on div "DBA: -" at bounding box center [638, 85] width 923 height 12
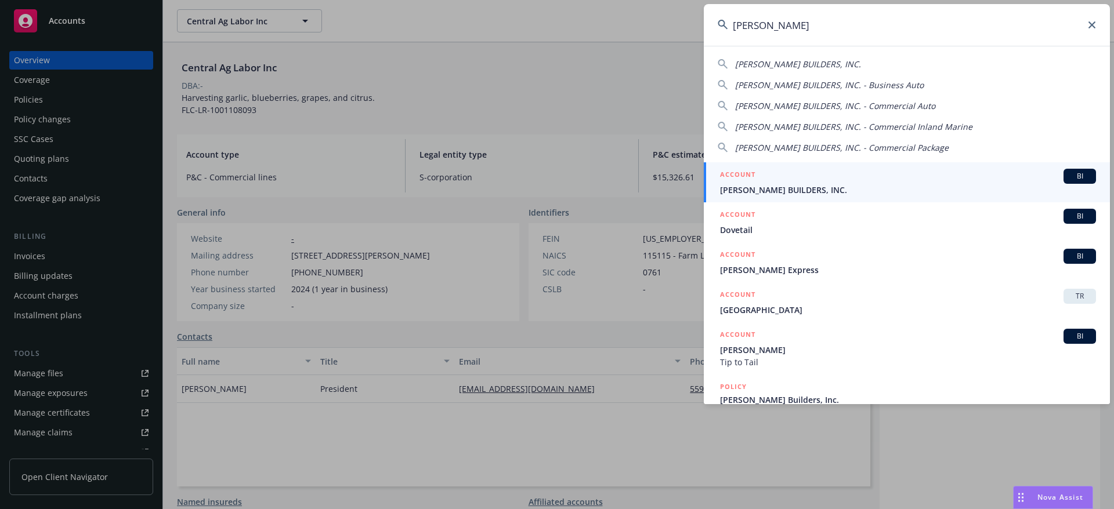
type input "[PERSON_NAME]"
click at [826, 177] on div "ACCOUNT BI" at bounding box center [908, 176] width 376 height 15
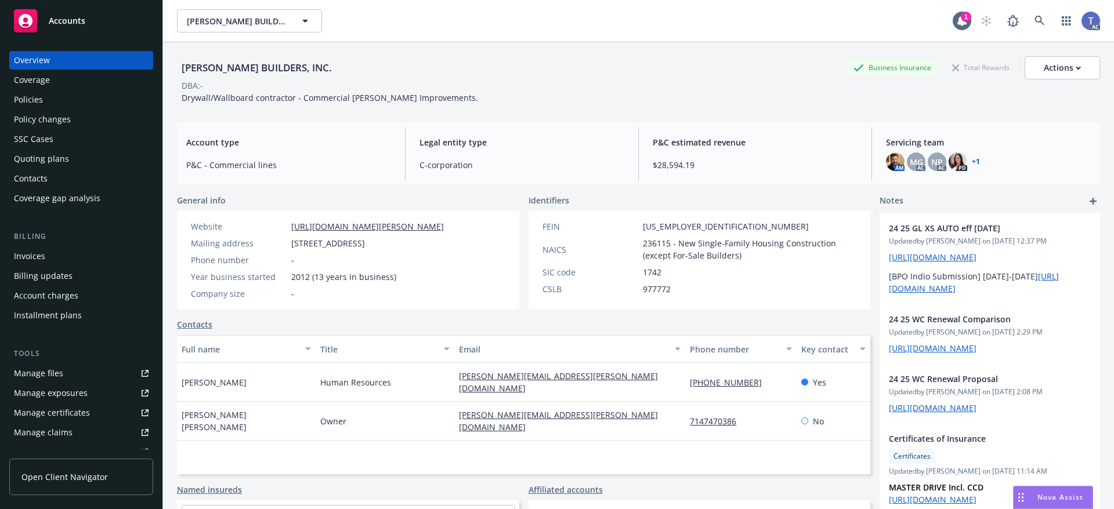
click at [23, 96] on div "Policies" at bounding box center [28, 100] width 29 height 19
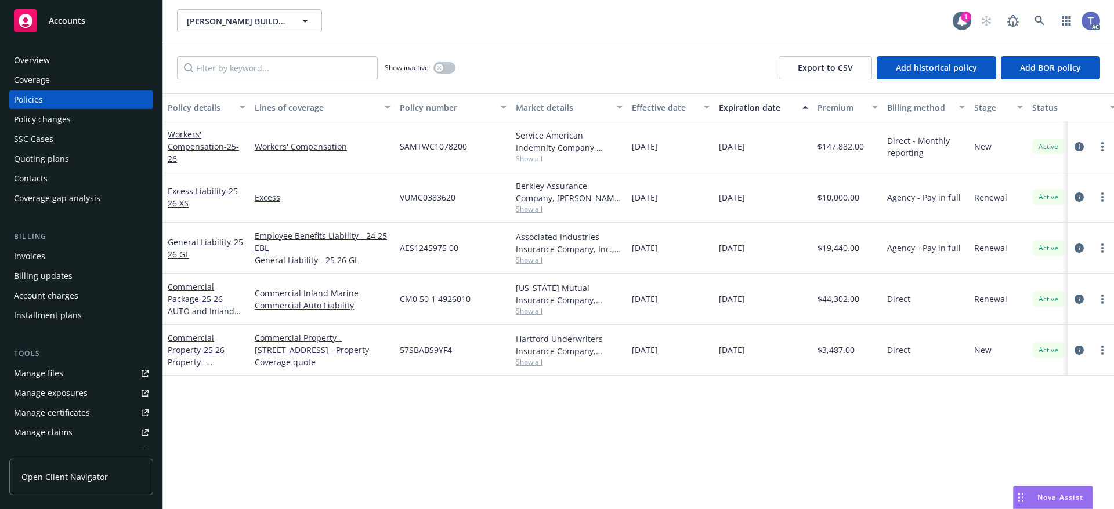
click at [48, 254] on div "Invoices" at bounding box center [81, 256] width 135 height 19
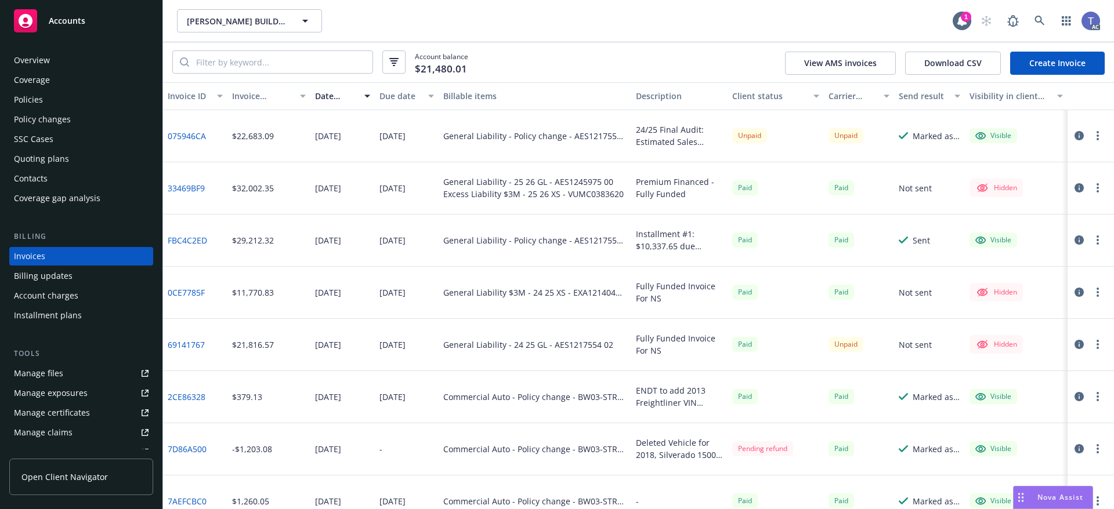
click at [30, 65] on div "Overview" at bounding box center [32, 60] width 36 height 19
